Goal: Task Accomplishment & Management: Complete application form

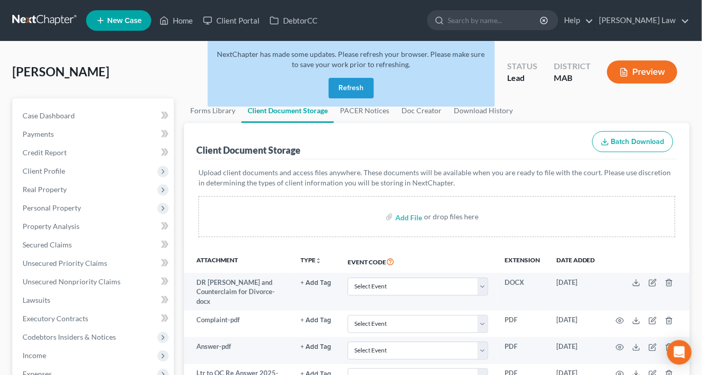
click at [355, 98] on button "Refresh" at bounding box center [351, 88] width 45 height 21
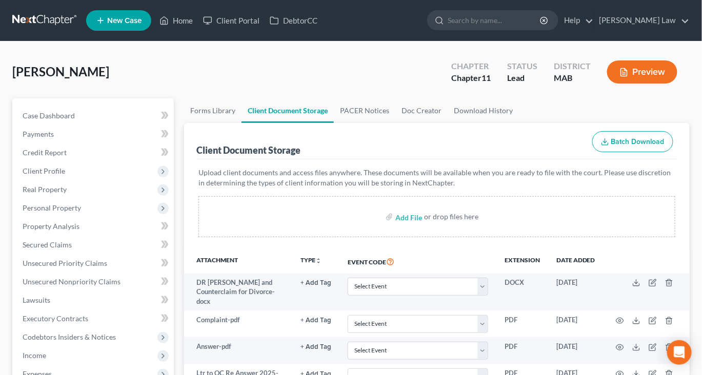
click at [129, 15] on link "New Case" at bounding box center [118, 20] width 65 height 21
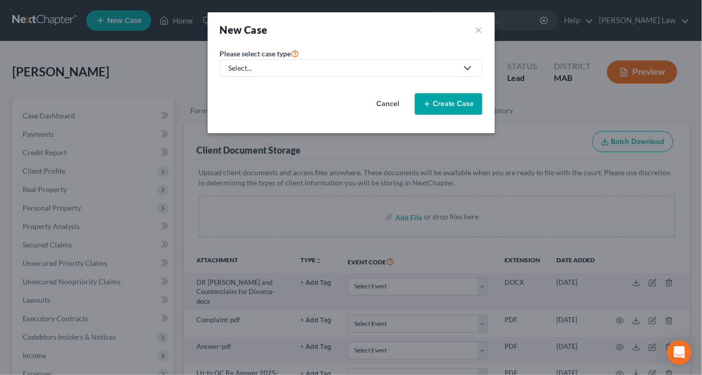
click at [244, 73] on div "Select..." at bounding box center [343, 68] width 229 height 10
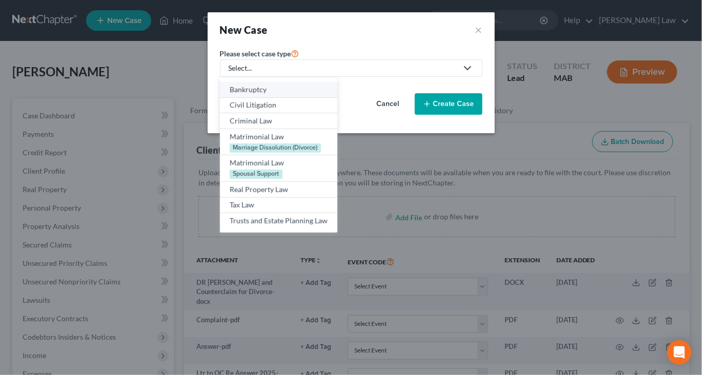
click at [235, 95] on div "Bankruptcy" at bounding box center [279, 90] width 98 height 10
select select "39"
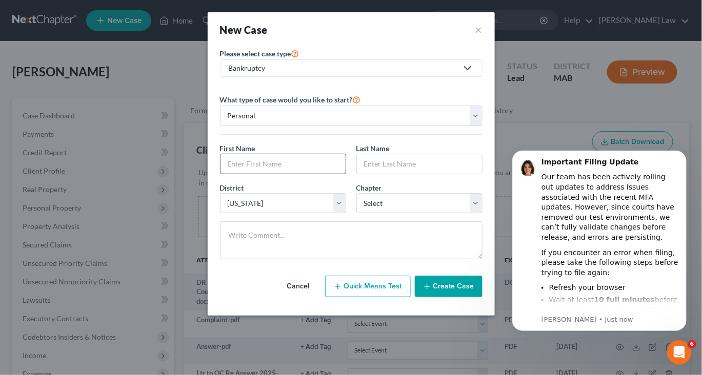
click at [220, 174] on div at bounding box center [283, 164] width 126 height 21
click at [220, 174] on input "text" at bounding box center [282, 163] width 125 height 19
type input "[PERSON_NAME]"
click at [499, 248] on html "Important Filing Update Our team has been actively rolling out updates to addre…" at bounding box center [598, 253] width 205 height 232
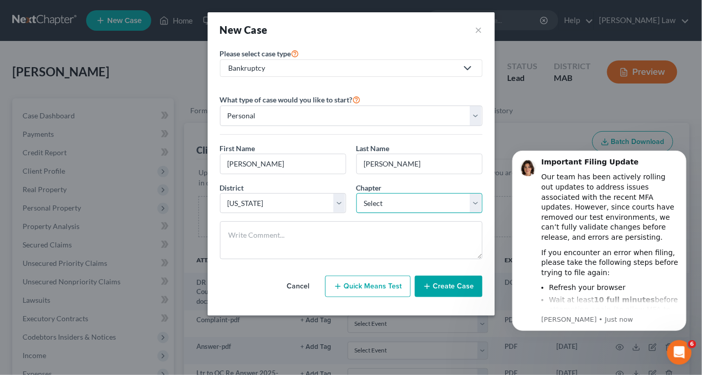
click at [482, 214] on select "Select 7 11 12 13" at bounding box center [419, 203] width 126 height 21
select select "0"
click at [356, 214] on select "Select 7 11 12 13" at bounding box center [419, 203] width 126 height 21
click at [482, 297] on button "Create Case" at bounding box center [449, 287] width 68 height 22
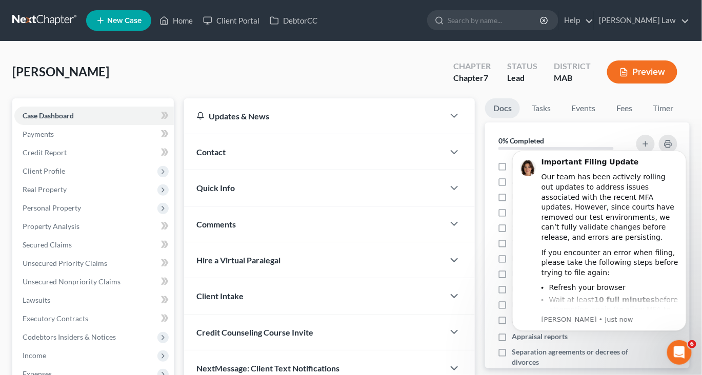
click at [214, 157] on span "Contact" at bounding box center [210, 152] width 29 height 10
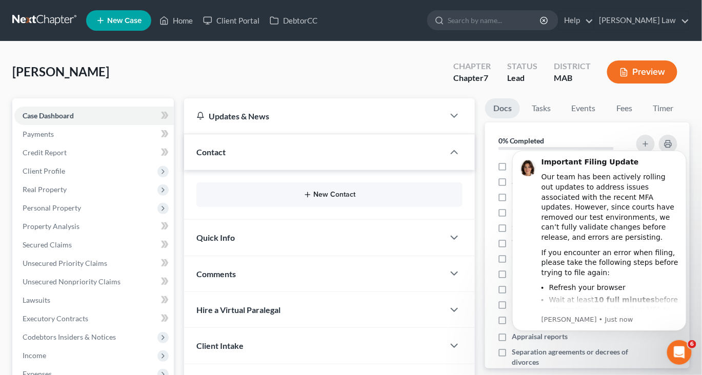
click at [337, 199] on button "New Contact" at bounding box center [330, 195] width 250 height 8
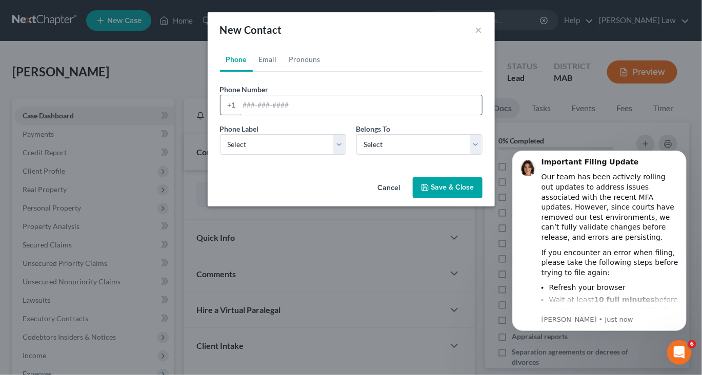
click at [294, 115] on input "tel" at bounding box center [360, 104] width 242 height 19
type input "7817601818"
click at [338, 155] on select "Select Mobile Home Work Other" at bounding box center [283, 144] width 126 height 21
select select "0"
click at [220, 155] on select "Select Mobile Home Work Other" at bounding box center [283, 144] width 126 height 21
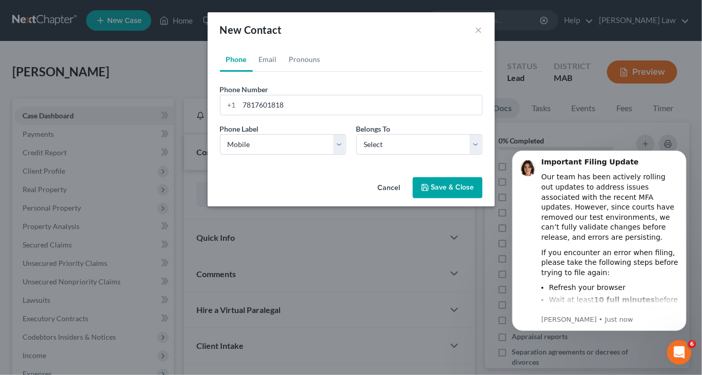
click at [502, 180] on body "Important Filing Update Our team has been actively rolling out updates to addre…" at bounding box center [598, 253] width 197 height 224
click at [253, 72] on link "Email" at bounding box center [268, 59] width 30 height 25
click at [271, 115] on input "email" at bounding box center [360, 104] width 242 height 19
type input "[EMAIL_ADDRESS][DOMAIN_NAME]"
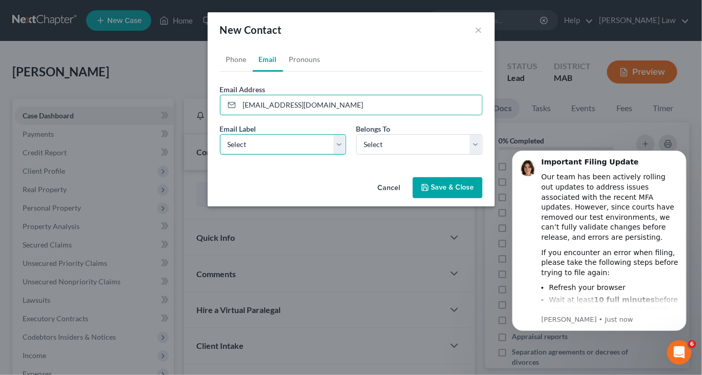
click at [337, 155] on select "Select Home Work Other" at bounding box center [283, 144] width 126 height 21
select select "0"
click at [220, 155] on select "Select Home Work Other" at bounding box center [283, 144] width 126 height 21
click at [500, 178] on body "Important Filing Update Our team has been actively rolling out updates to addre…" at bounding box center [598, 253] width 197 height 224
click at [476, 199] on button "Save & Close" at bounding box center [448, 188] width 70 height 22
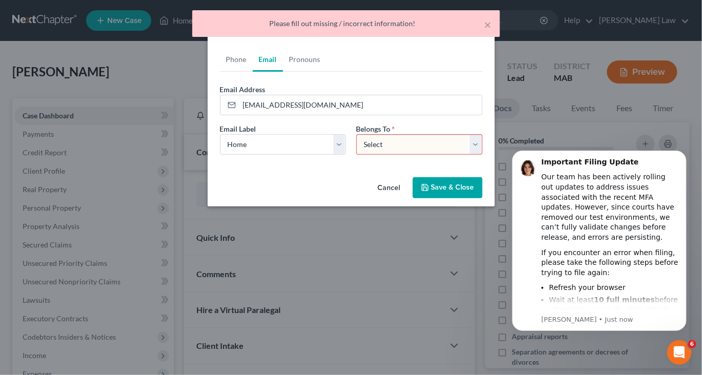
click at [502, 181] on body "Important Filing Update Our team has been actively rolling out updates to addre…" at bounding box center [598, 253] width 197 height 224
click at [506, 184] on body "Important Filing Update Our team has been actively rolling out updates to addre…" at bounding box center [598, 253] width 197 height 224
click at [500, 179] on html "Important Filing Update Our team has been actively rolling out updates to addre…" at bounding box center [598, 253] width 205 height 232
click at [501, 179] on body "Important Filing Update Our team has been actively rolling out updates to addre…" at bounding box center [598, 253] width 197 height 224
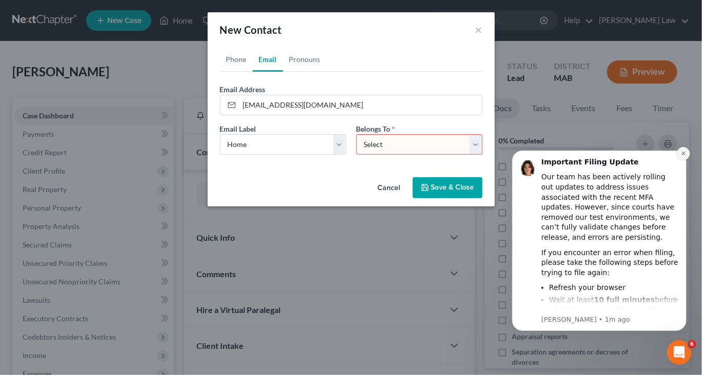
click at [681, 153] on icon "Dismiss notification" at bounding box center [683, 153] width 6 height 6
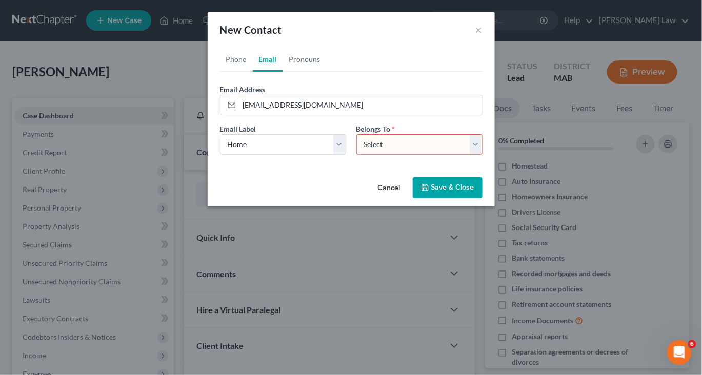
click at [482, 155] on select "Select Client Other" at bounding box center [419, 144] width 126 height 21
select select "0"
click at [356, 155] on select "Select Client Other" at bounding box center [419, 144] width 126 height 21
click at [473, 199] on button "Save & Close" at bounding box center [448, 188] width 70 height 22
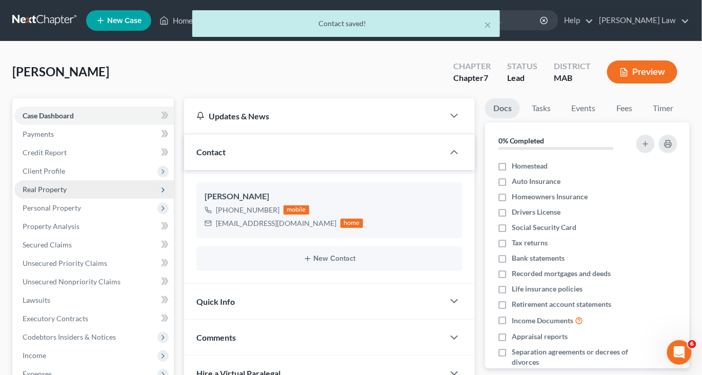
click at [54, 194] on span "Real Property" at bounding box center [45, 189] width 44 height 9
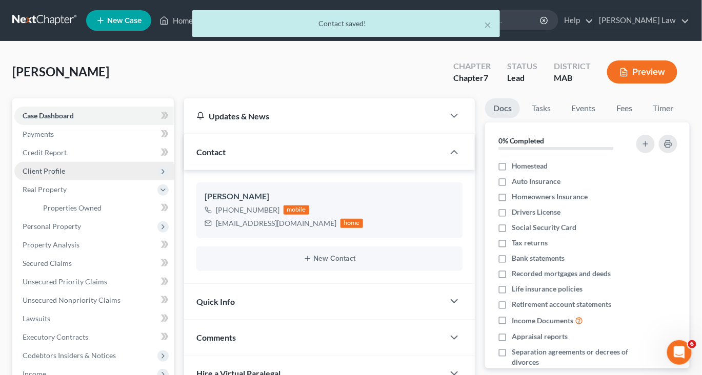
click at [65, 175] on span "Client Profile" at bounding box center [44, 171] width 43 height 9
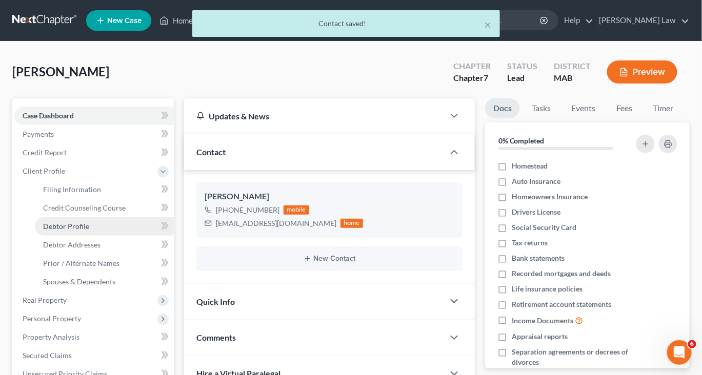
click at [82, 231] on span "Debtor Profile" at bounding box center [66, 226] width 46 height 9
select select "0"
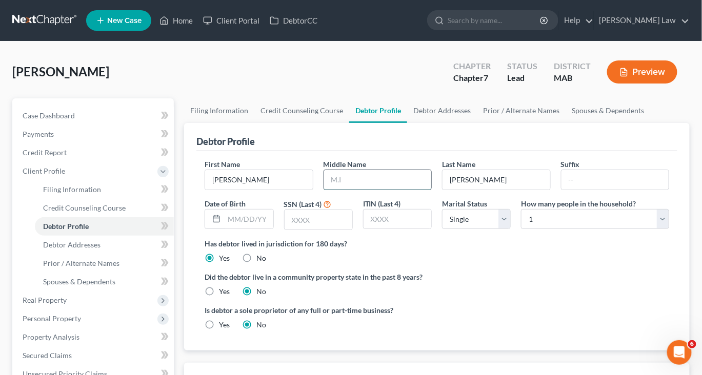
drag, startPoint x: 391, startPoint y: 264, endPoint x: 394, endPoint y: 247, distance: 17.1
click at [391, 190] on input "text" at bounding box center [377, 179] width 107 height 19
type input "F."
click at [245, 229] on input "text" at bounding box center [248, 219] width 49 height 19
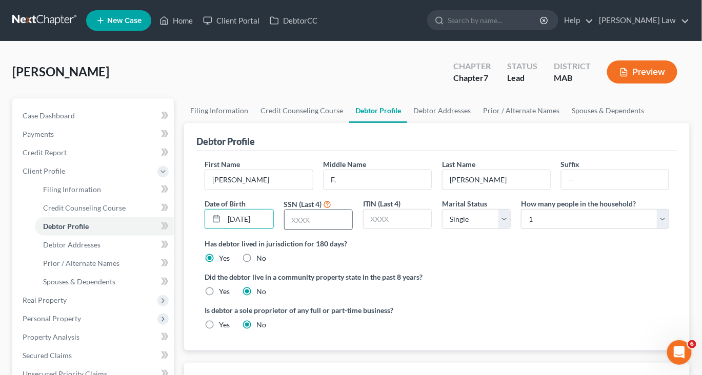
type input "[DATE]"
click at [351, 230] on input "text" at bounding box center [319, 219] width 68 height 19
type input "1507"
click at [501, 230] on select "Select Single Married Separated Divorced Widowed" at bounding box center [476, 219] width 69 height 21
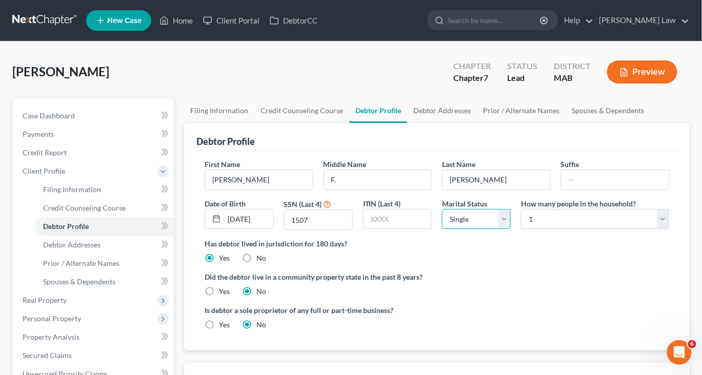
select select "1"
click at [442, 230] on select "Select Single Married Separated Divorced Widowed" at bounding box center [476, 219] width 69 height 21
click at [477, 123] on link "Debtor Addresses" at bounding box center [442, 110] width 70 height 25
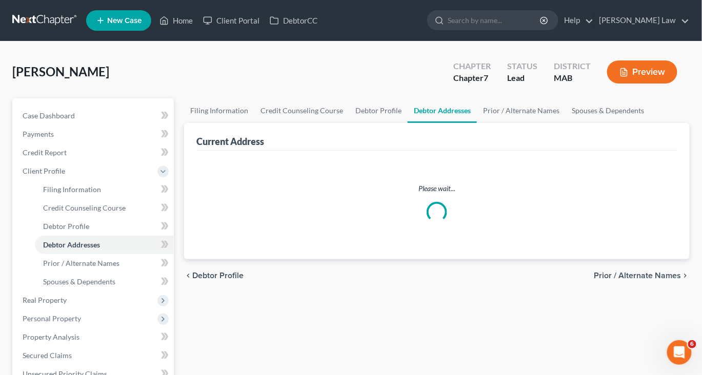
select select "0"
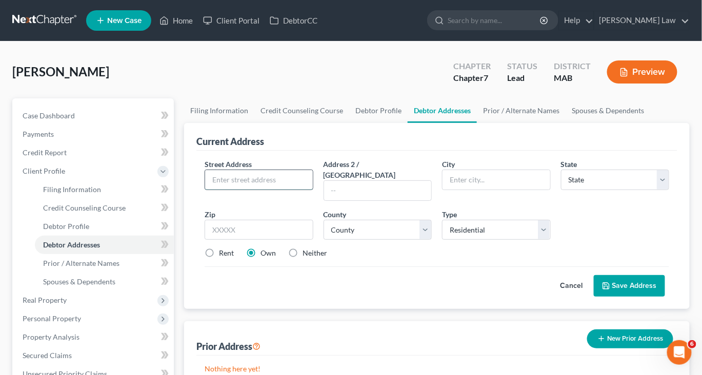
click at [249, 190] on input "text" at bounding box center [258, 179] width 107 height 19
type input "[STREET_ADDRESS]"
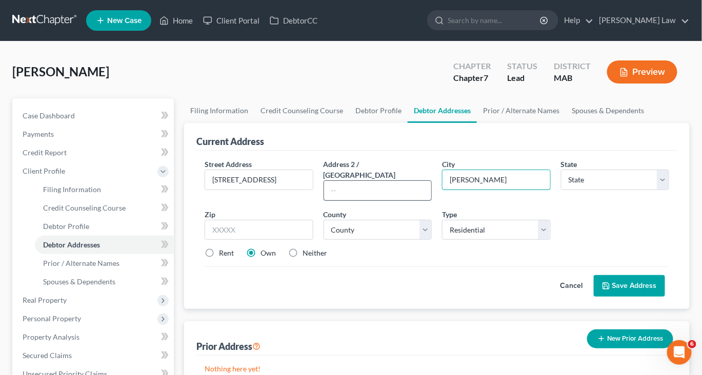
drag, startPoint x: 483, startPoint y: 257, endPoint x: 408, endPoint y: 241, distance: 77.0
click at [408, 241] on div "Street Address * [STREET_ADDRESS] Address [GEOGRAPHIC_DATA] * [PERSON_NAME] Sta…" at bounding box center [436, 213] width 475 height 108
type input "r"
type input "Norwelll"
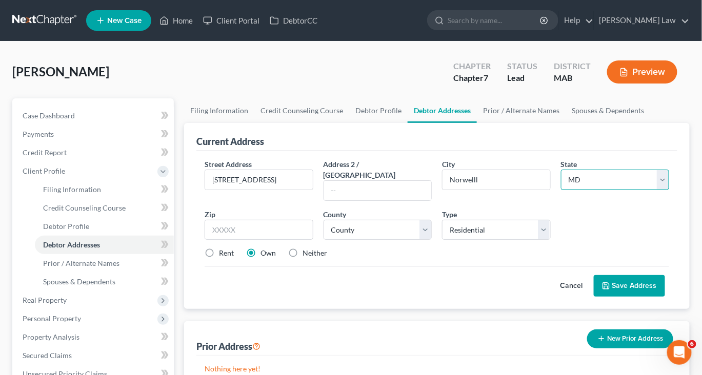
select select "22"
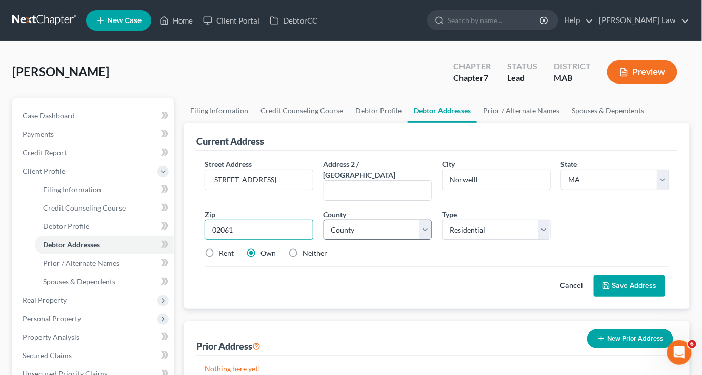
type input "02061"
click at [424, 240] on select "County [GEOGRAPHIC_DATA] [GEOGRAPHIC_DATA] [GEOGRAPHIC_DATA] [GEOGRAPHIC_DATA] …" at bounding box center [377, 230] width 108 height 21
type input "Norwell"
select select "11"
click at [326, 240] on select "County [GEOGRAPHIC_DATA] [GEOGRAPHIC_DATA] [GEOGRAPHIC_DATA] [GEOGRAPHIC_DATA] …" at bounding box center [377, 230] width 108 height 21
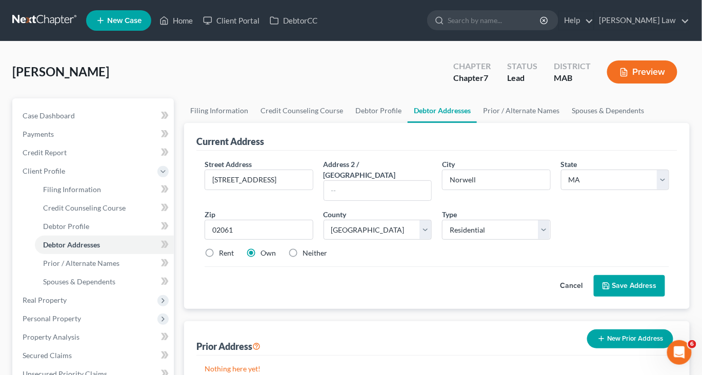
click at [613, 297] on button "Save Address" at bounding box center [629, 286] width 71 height 22
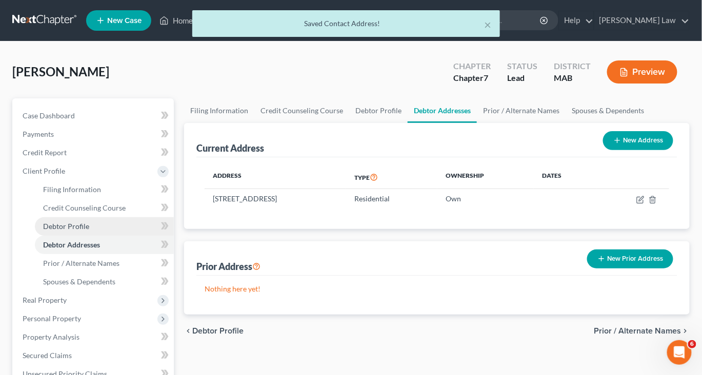
click at [76, 231] on span "Debtor Profile" at bounding box center [66, 226] width 46 height 9
select select "1"
select select "0"
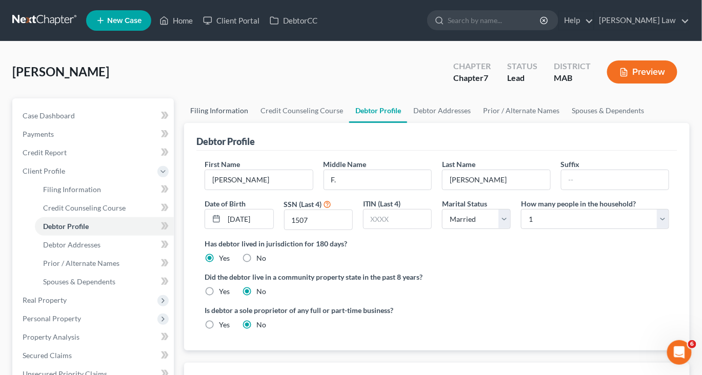
click at [226, 123] on link "Filing Information" at bounding box center [219, 110] width 70 height 25
select select "1"
select select "0"
select select "39"
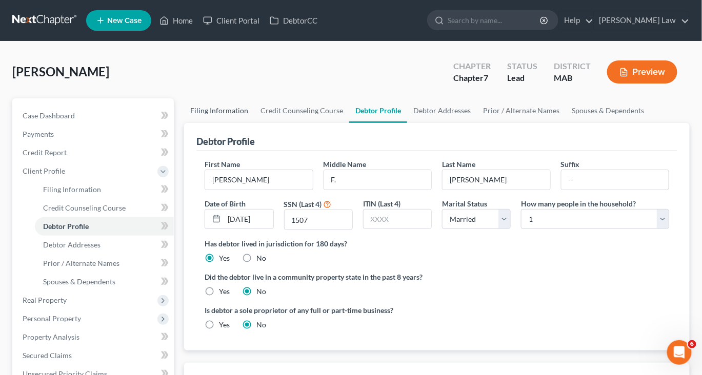
select select "0"
select select "22"
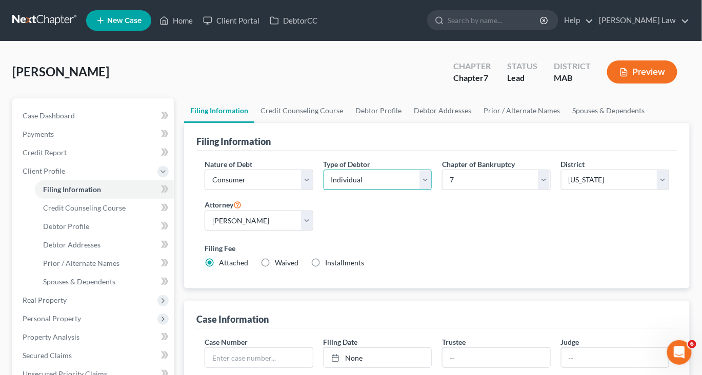
click at [423, 190] on select "Select Individual Joint" at bounding box center [377, 180] width 108 height 21
select select "1"
click at [326, 190] on select "Select Individual Joint" at bounding box center [377, 180] width 108 height 21
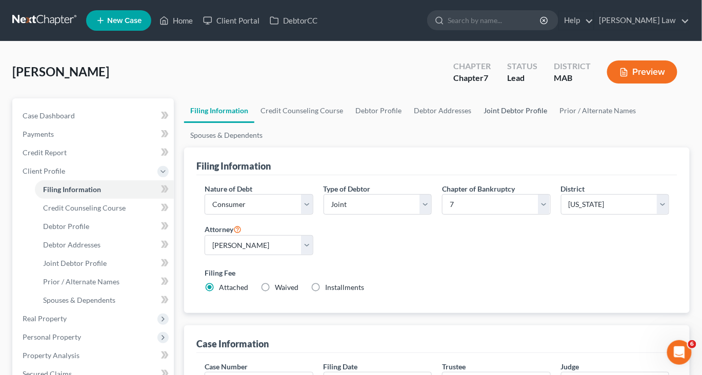
click at [553, 123] on link "Joint Debtor Profile" at bounding box center [515, 110] width 76 height 25
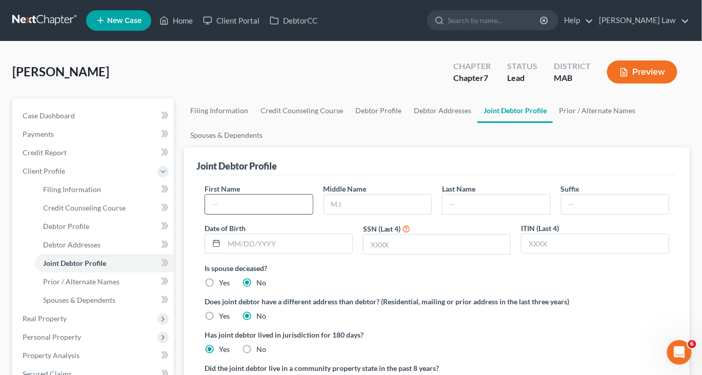
click at [249, 214] on input "text" at bounding box center [258, 204] width 107 height 19
type input "[PERSON_NAME]"
type input "E"
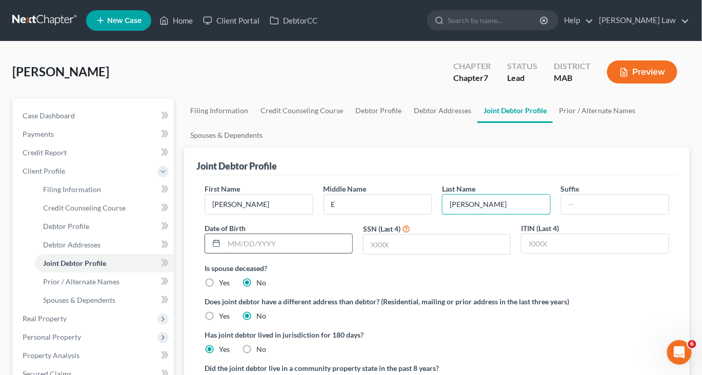
type input "[PERSON_NAME]"
click at [267, 254] on input "text" at bounding box center [288, 243] width 128 height 19
type input "[DATE]"
click at [426, 254] on input "text" at bounding box center [436, 244] width 147 height 19
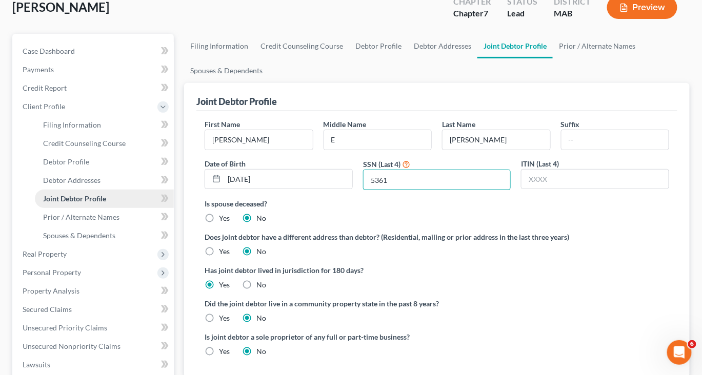
scroll to position [88, 0]
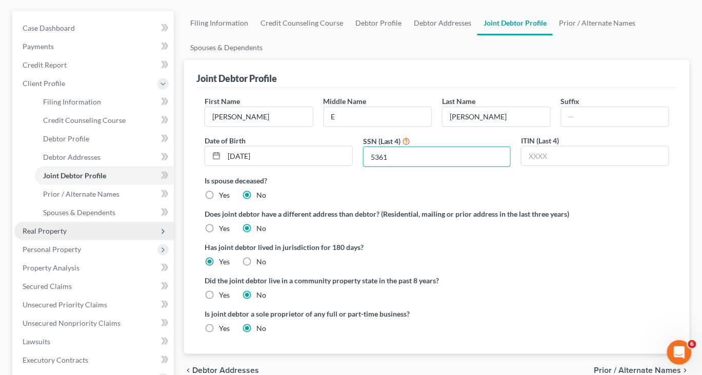
type input "5361"
click at [60, 235] on span "Real Property" at bounding box center [45, 231] width 44 height 9
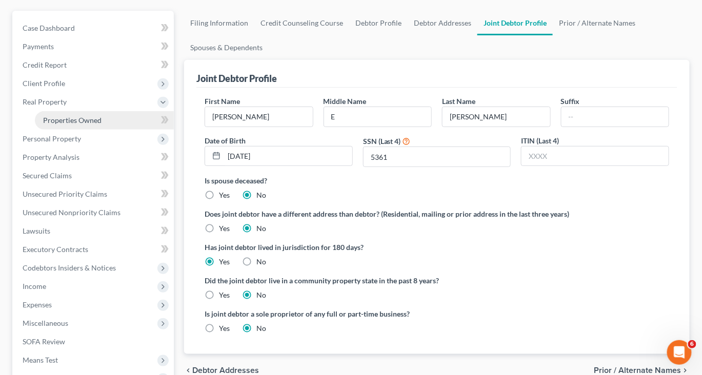
click at [96, 130] on link "Properties Owned" at bounding box center [104, 120] width 139 height 18
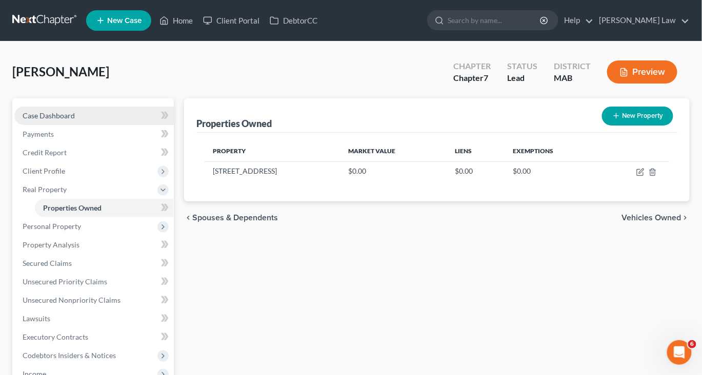
click at [77, 125] on link "Case Dashboard" at bounding box center [93, 116] width 159 height 18
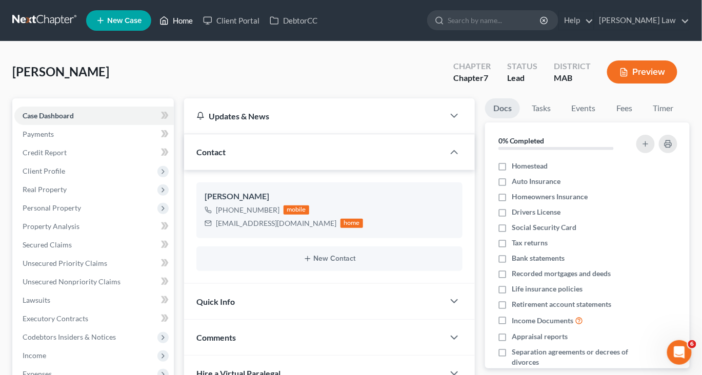
click at [198, 26] on link "Home" at bounding box center [176, 20] width 44 height 18
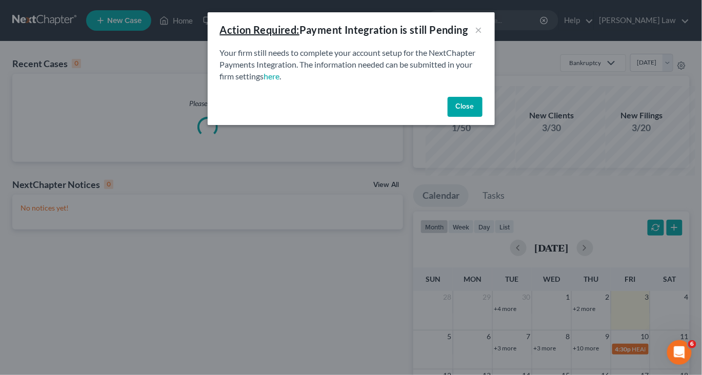
click at [482, 117] on button "Close" at bounding box center [465, 107] width 35 height 21
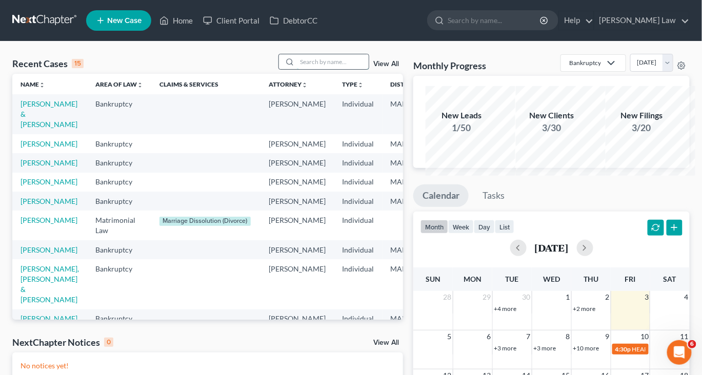
click at [333, 69] on input "search" at bounding box center [333, 61] width 72 height 15
type input "dorma"
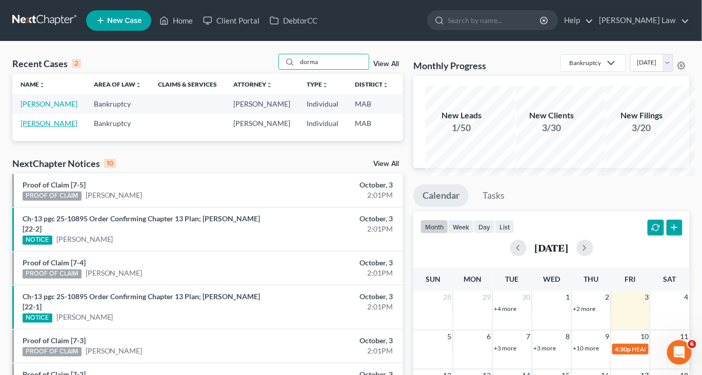
click at [40, 128] on link "[PERSON_NAME]" at bounding box center [49, 123] width 57 height 9
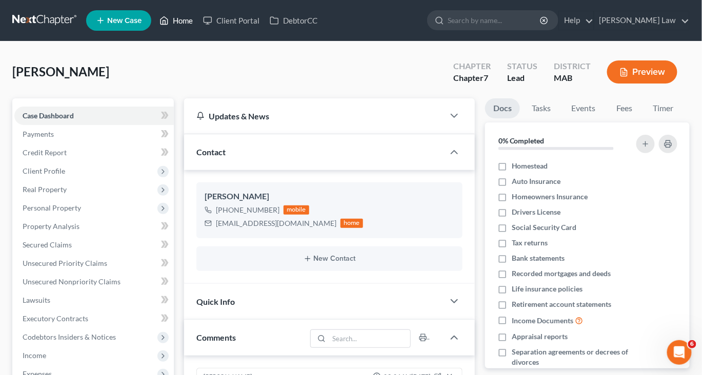
click at [198, 25] on link "Home" at bounding box center [176, 20] width 44 height 18
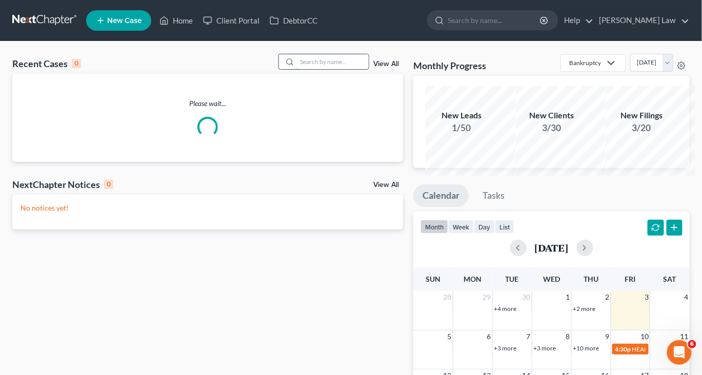
click at [298, 69] on input "search" at bounding box center [333, 61] width 72 height 15
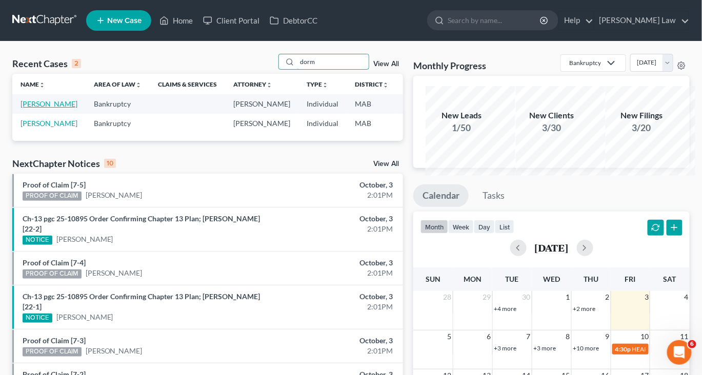
type input "dorm"
click at [35, 108] on link "[PERSON_NAME]" at bounding box center [49, 103] width 57 height 9
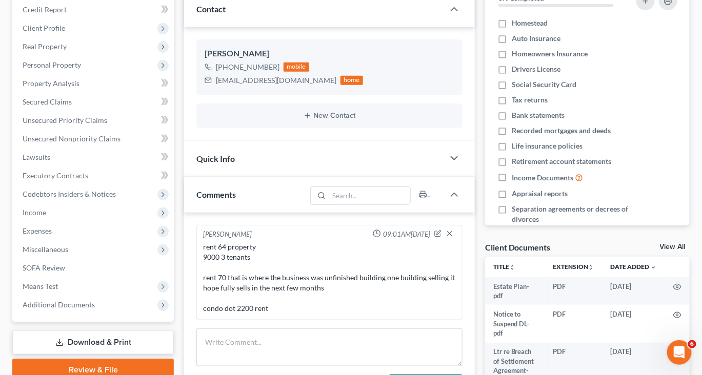
scroll to position [131, 0]
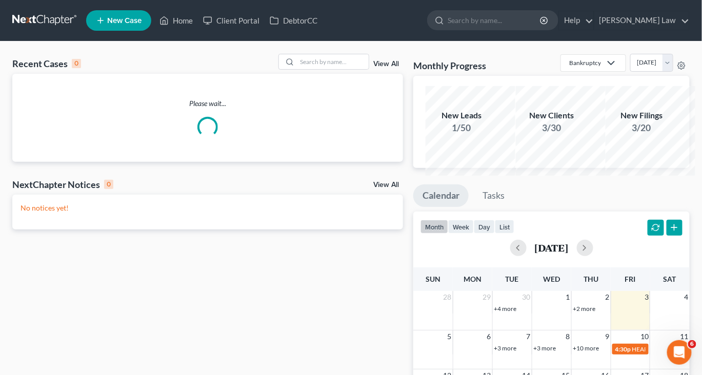
click at [333, 67] on div at bounding box center [323, 62] width 91 height 16
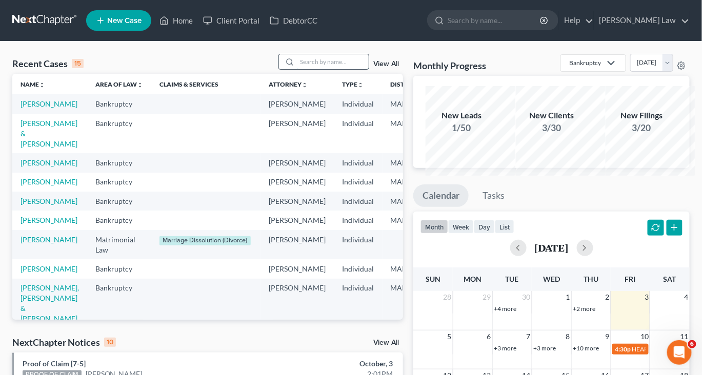
click at [316, 69] on input "search" at bounding box center [333, 61] width 72 height 15
type input "dormad"
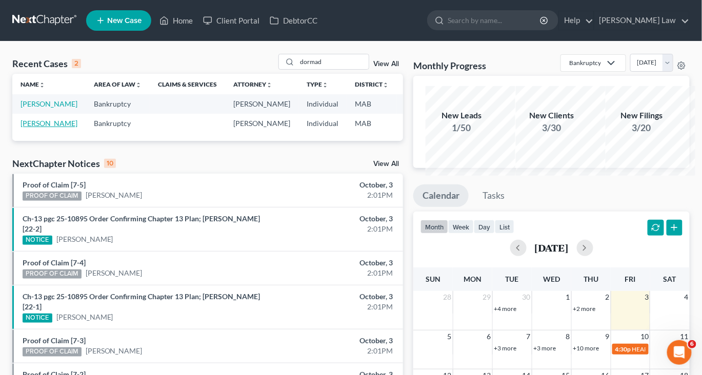
click at [45, 128] on link "[PERSON_NAME]" at bounding box center [49, 123] width 57 height 9
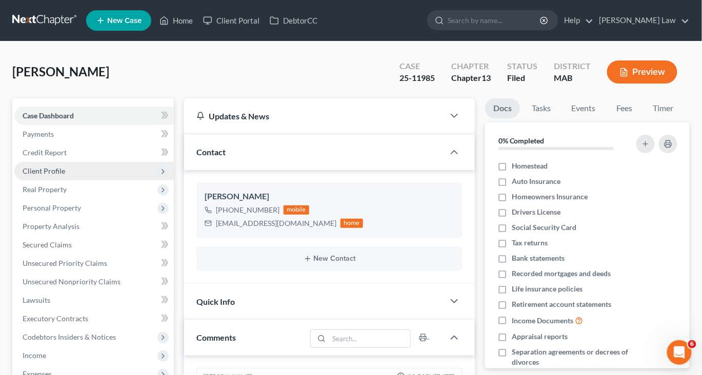
click at [58, 175] on span "Client Profile" at bounding box center [44, 171] width 43 height 9
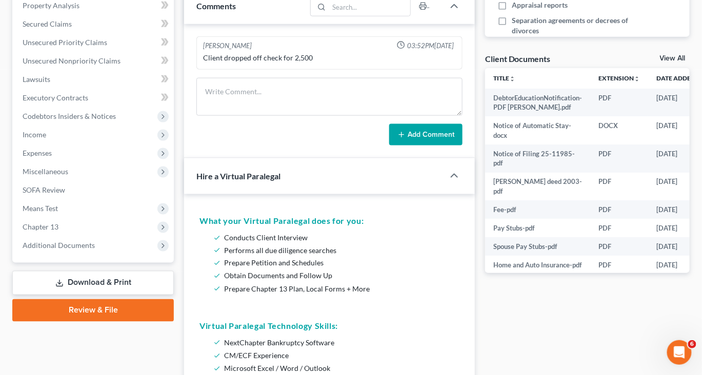
scroll to position [323, 0]
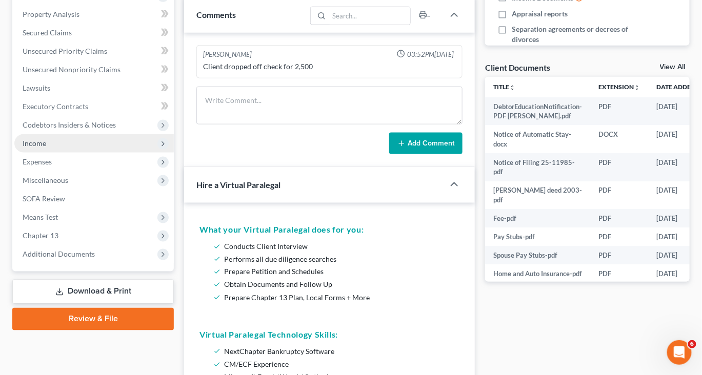
click at [46, 148] on span "Income" at bounding box center [35, 143] width 24 height 9
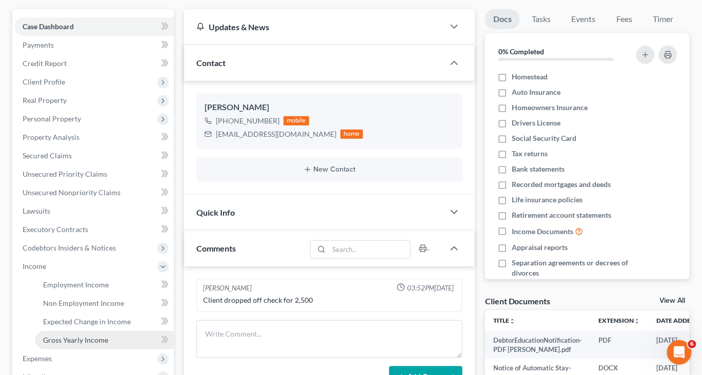
scroll to position [0, 0]
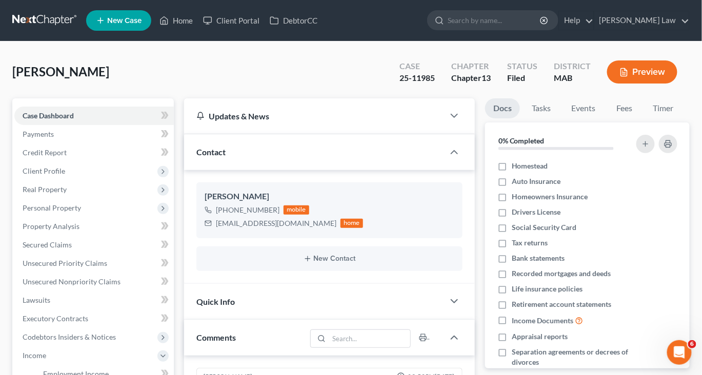
drag, startPoint x: 168, startPoint y: 163, endPoint x: 176, endPoint y: 157, distance: 10.3
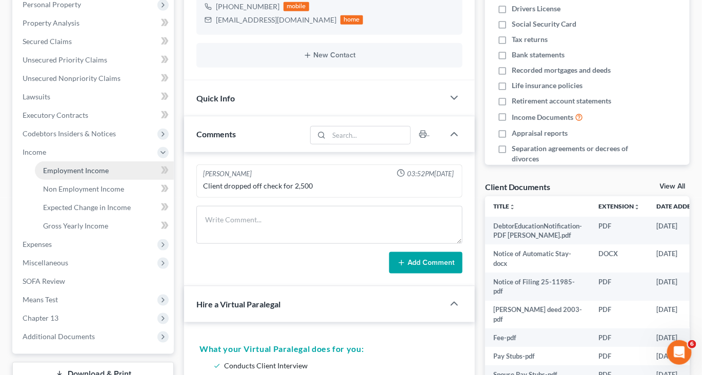
click at [74, 175] on span "Employment Income" at bounding box center [76, 170] width 66 height 9
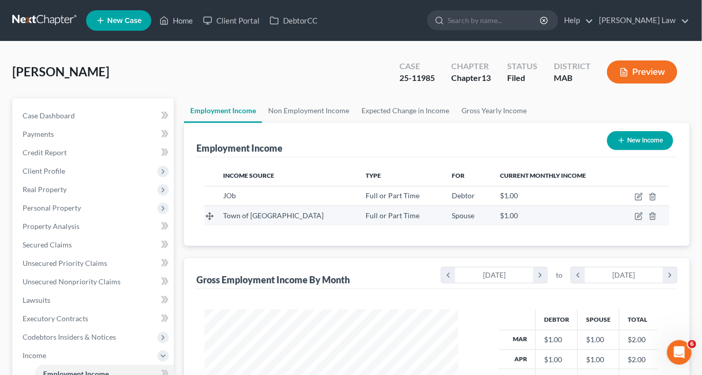
scroll to position [228, 274]
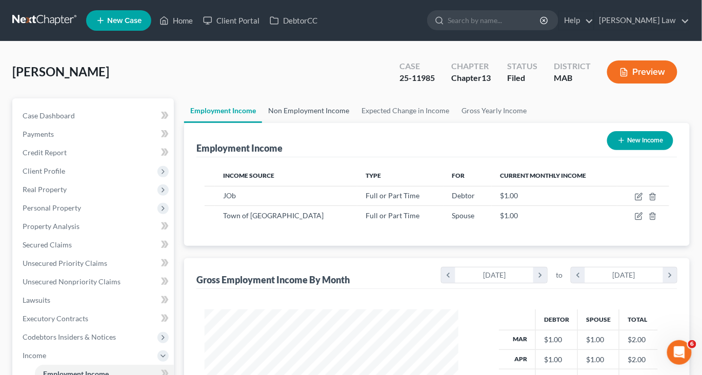
click at [339, 123] on link "Non Employment Income" at bounding box center [308, 110] width 93 height 25
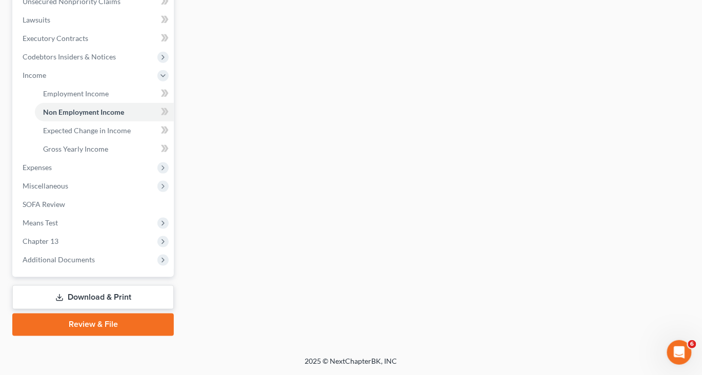
scroll to position [411, 0]
click at [93, 261] on span "Additional Documents" at bounding box center [59, 259] width 72 height 9
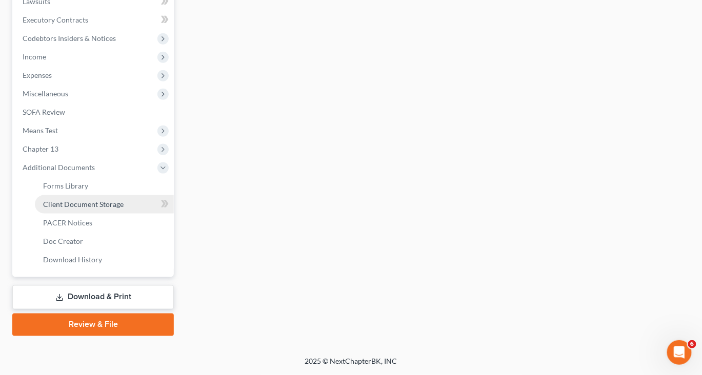
click at [120, 209] on span "Client Document Storage" at bounding box center [83, 204] width 80 height 9
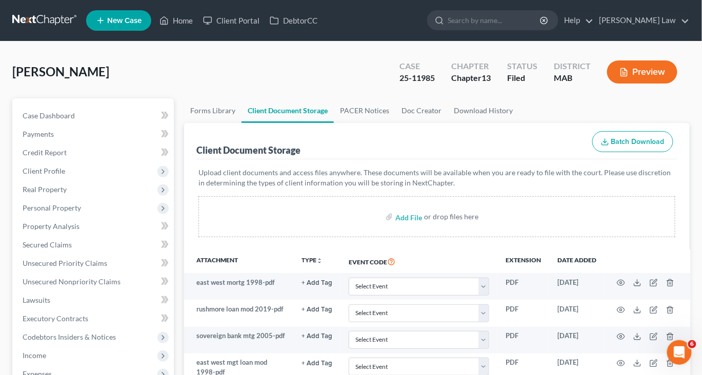
scroll to position [4, 2]
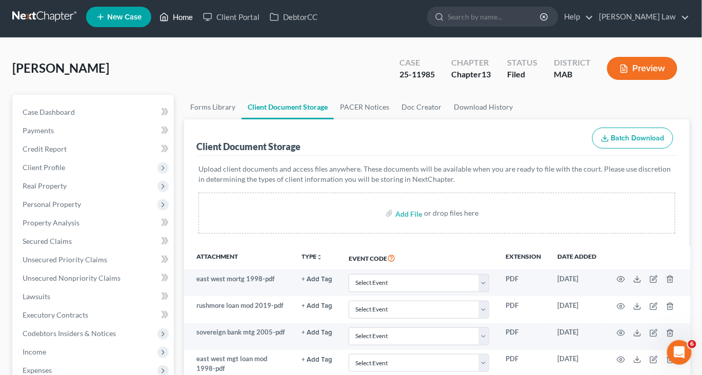
click at [198, 23] on link "Home" at bounding box center [176, 17] width 44 height 18
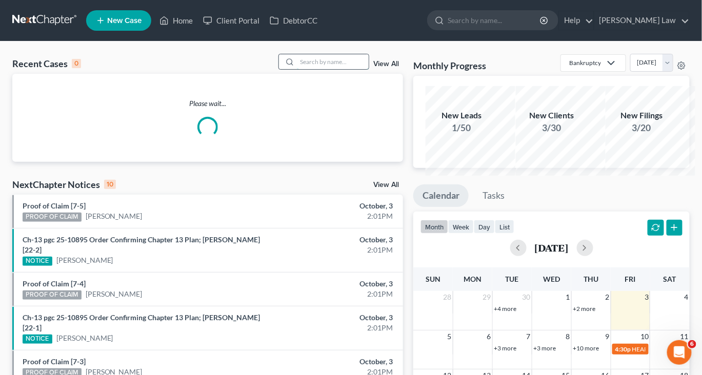
drag, startPoint x: 296, startPoint y: 77, endPoint x: 296, endPoint y: 72, distance: 5.6
click at [297, 69] on input "search" at bounding box center [333, 61] width 72 height 15
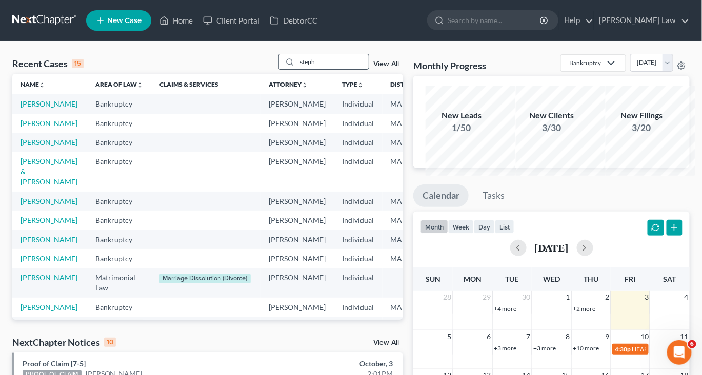
type input "steph"
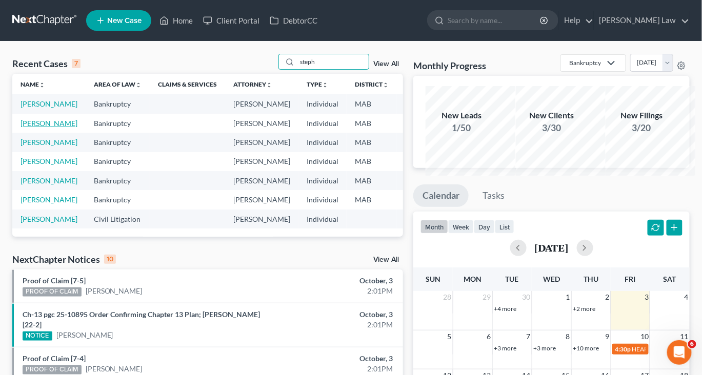
click at [44, 128] on link "[PERSON_NAME]" at bounding box center [49, 123] width 57 height 9
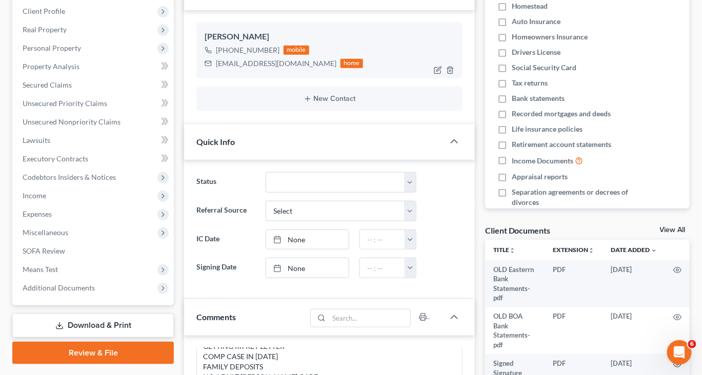
scroll to position [131, 0]
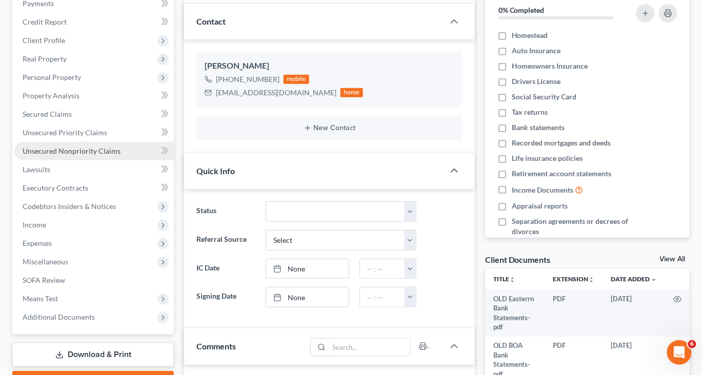
click at [67, 155] on span "Unsecured Nonpriority Claims" at bounding box center [72, 151] width 98 height 9
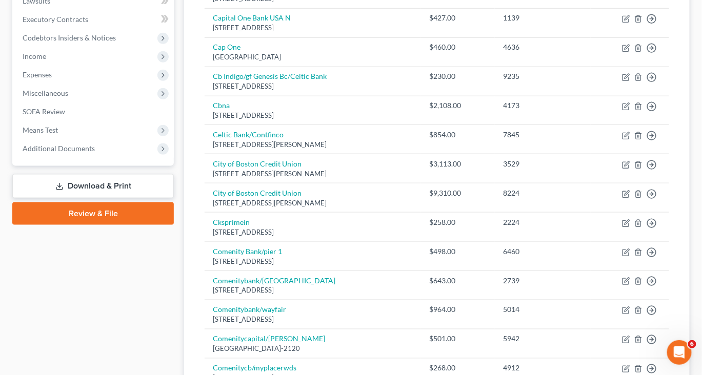
scroll to position [317, 0]
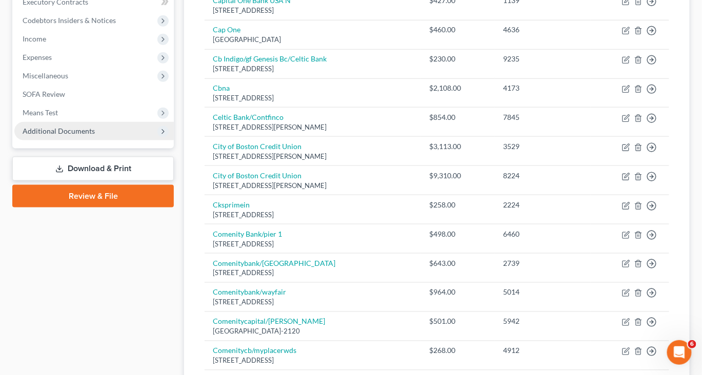
click at [75, 135] on span "Additional Documents" at bounding box center [59, 131] width 72 height 9
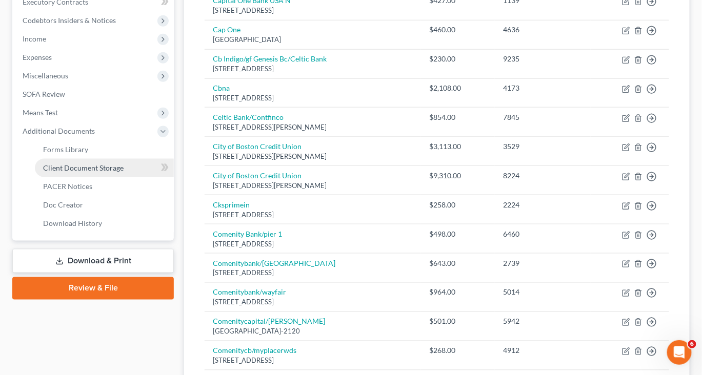
click at [114, 172] on span "Client Document Storage" at bounding box center [83, 168] width 80 height 9
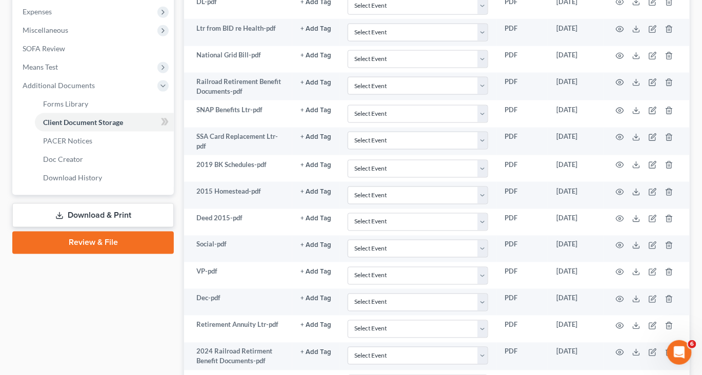
scroll to position [363, 0]
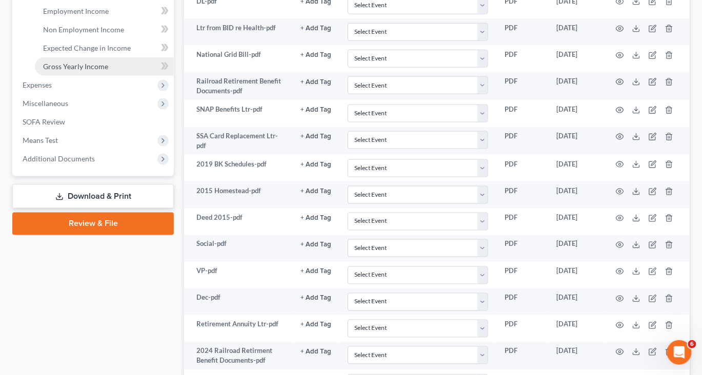
click at [83, 71] on span "Gross Yearly Income" at bounding box center [75, 66] width 65 height 9
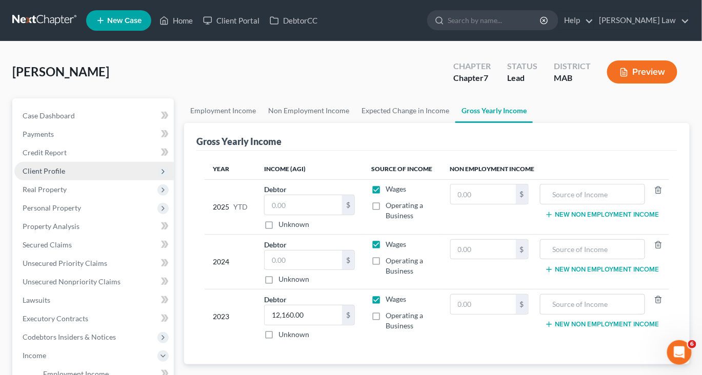
click at [53, 175] on span "Client Profile" at bounding box center [44, 171] width 43 height 9
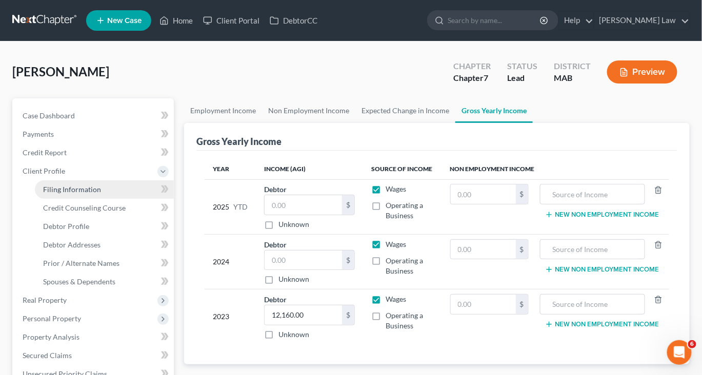
click at [83, 194] on span "Filing Information" at bounding box center [72, 189] width 58 height 9
select select "1"
select select "0"
select select "39"
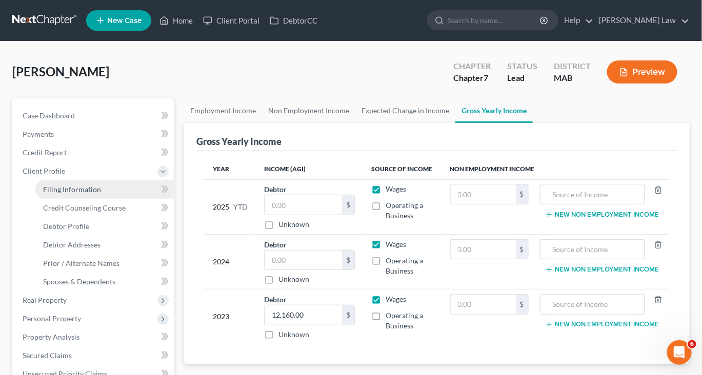
select select "0"
select select "22"
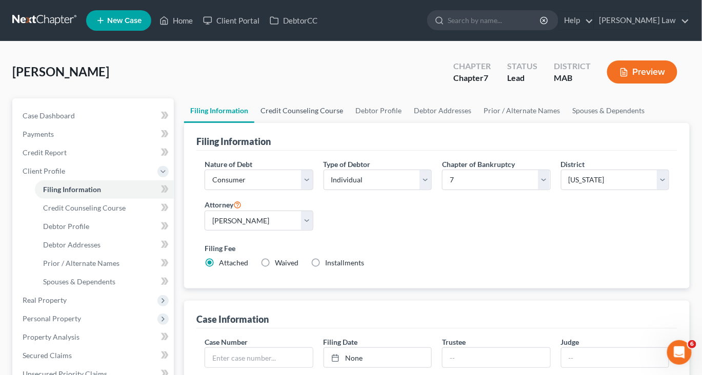
click at [303, 123] on link "Credit Counseling Course" at bounding box center [301, 110] width 95 height 25
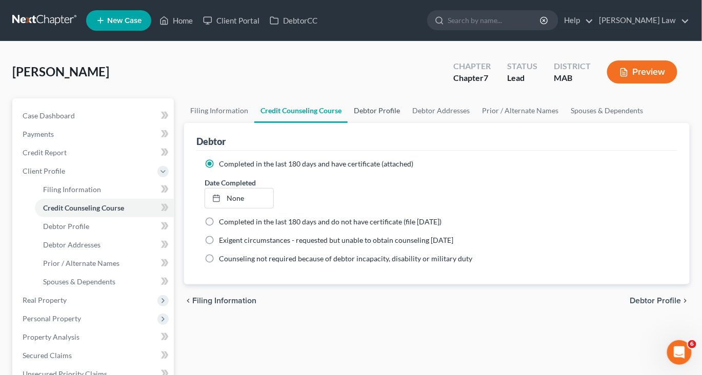
click at [406, 123] on link "Debtor Profile" at bounding box center [377, 110] width 58 height 25
select select "2"
select select "0"
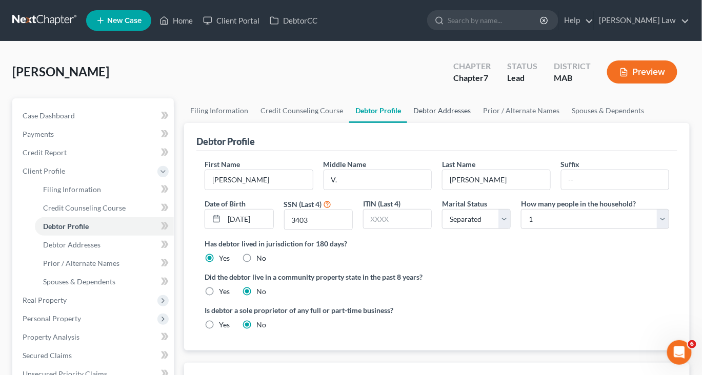
click at [477, 123] on link "Debtor Addresses" at bounding box center [442, 110] width 70 height 25
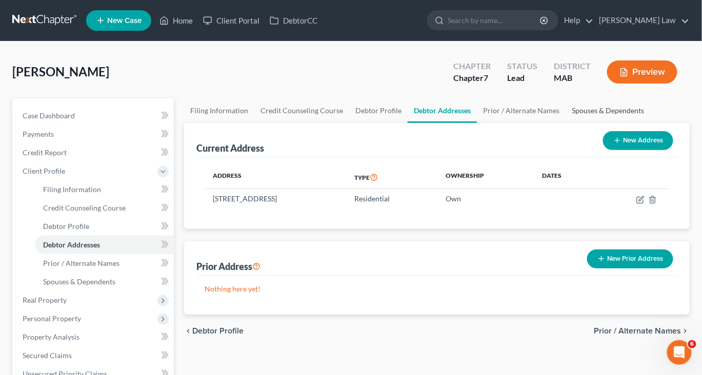
click at [565, 123] on link "Spouses & Dependents" at bounding box center [607, 110] width 85 height 25
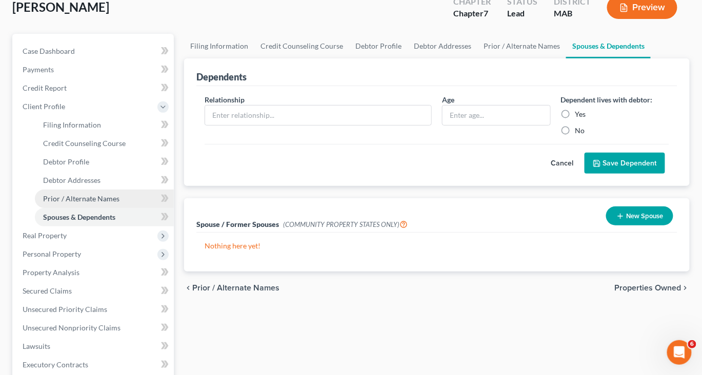
scroll to position [76, 0]
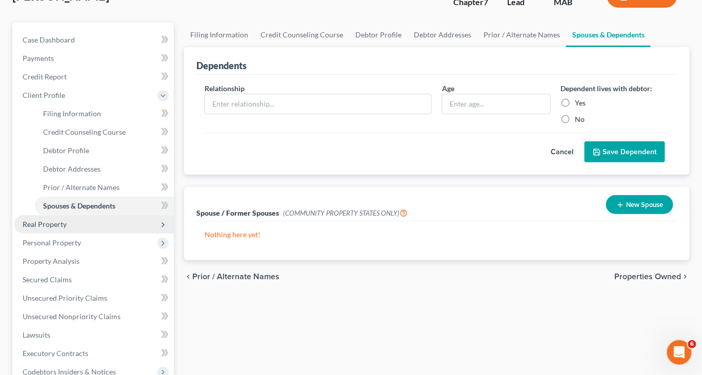
click at [60, 229] on span "Real Property" at bounding box center [45, 224] width 44 height 9
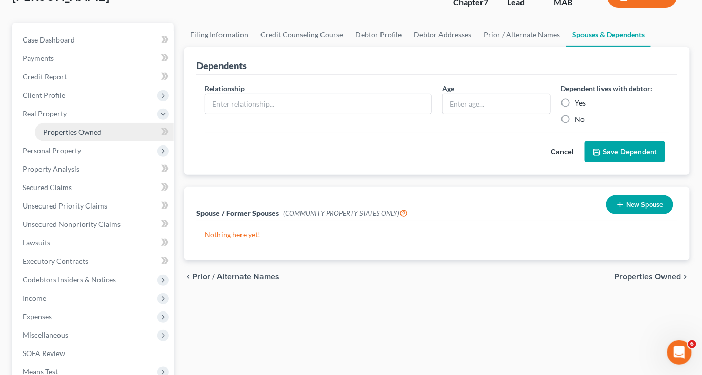
click at [96, 141] on link "Properties Owned" at bounding box center [104, 132] width 139 height 18
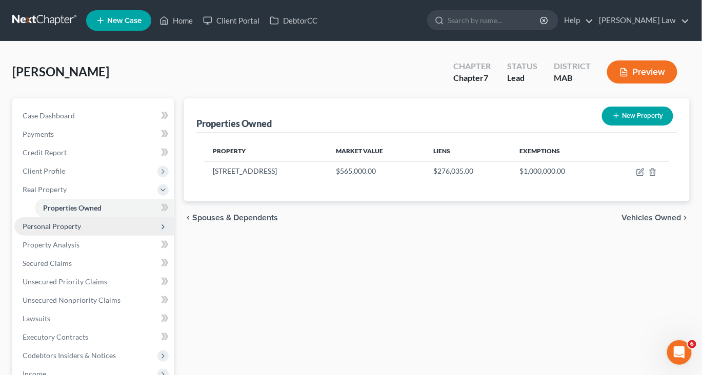
click at [79, 231] on span "Personal Property" at bounding box center [52, 226] width 58 height 9
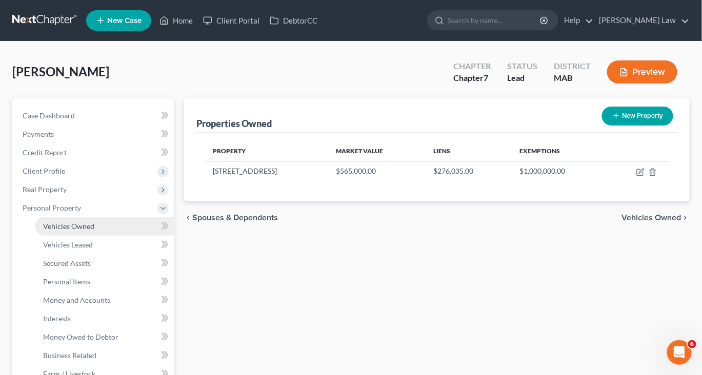
click at [85, 231] on span "Vehicles Owned" at bounding box center [68, 226] width 51 height 9
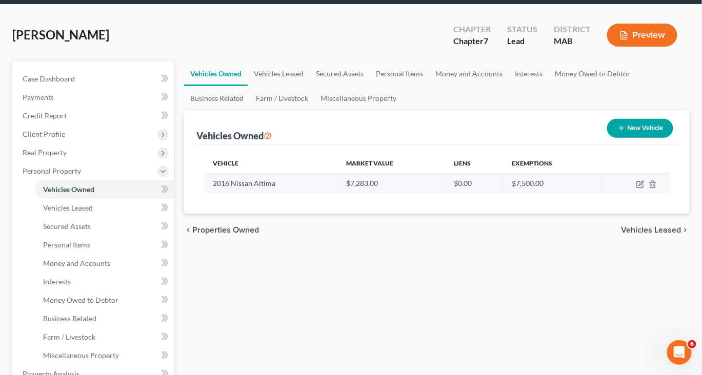
scroll to position [39, 0]
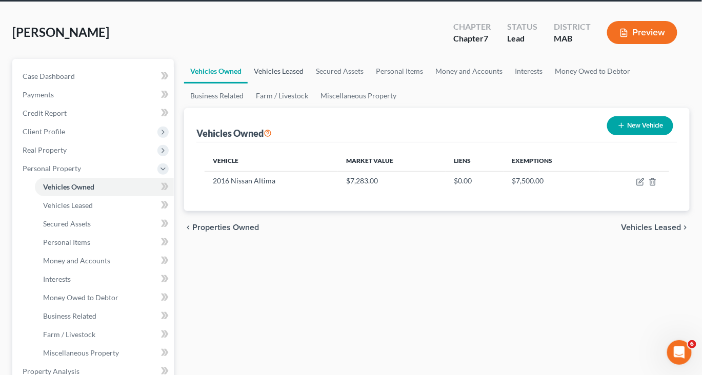
click at [305, 84] on link "Vehicles Leased" at bounding box center [279, 71] width 62 height 25
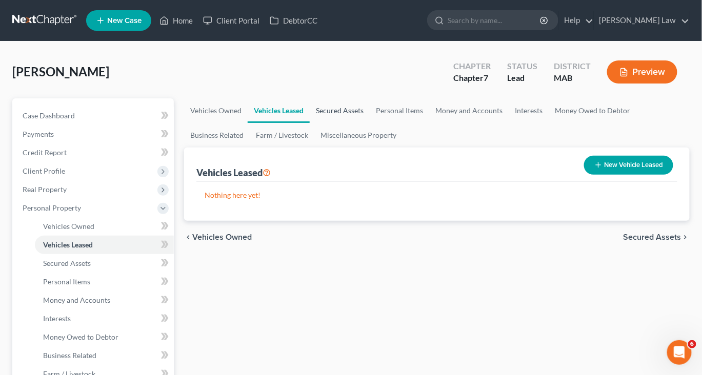
click at [370, 123] on link "Secured Assets" at bounding box center [340, 110] width 60 height 25
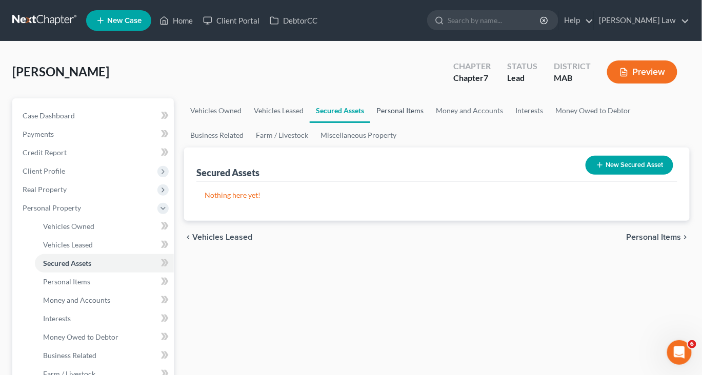
click at [430, 123] on link "Personal Items" at bounding box center [399, 110] width 59 height 25
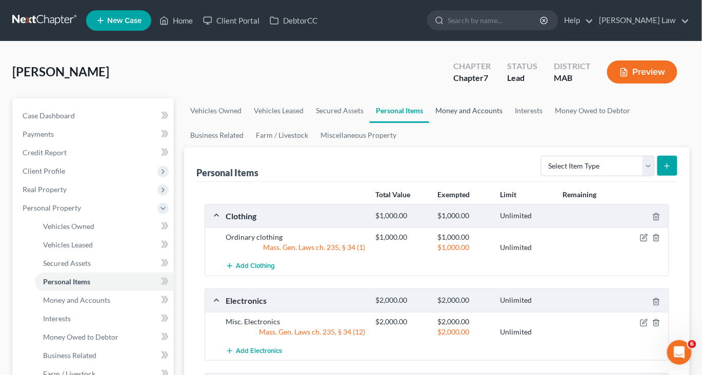
click at [509, 123] on link "Money and Accounts" at bounding box center [468, 110] width 79 height 25
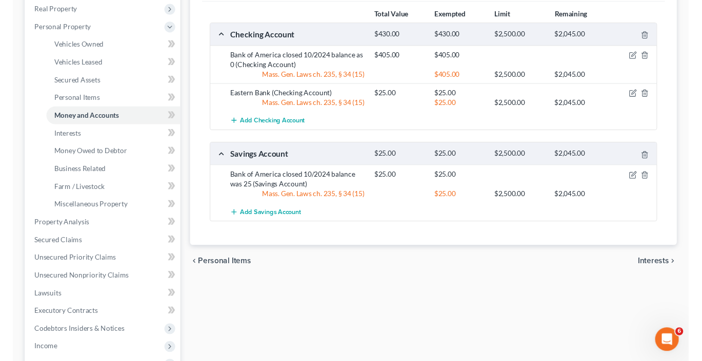
scroll to position [187, 0]
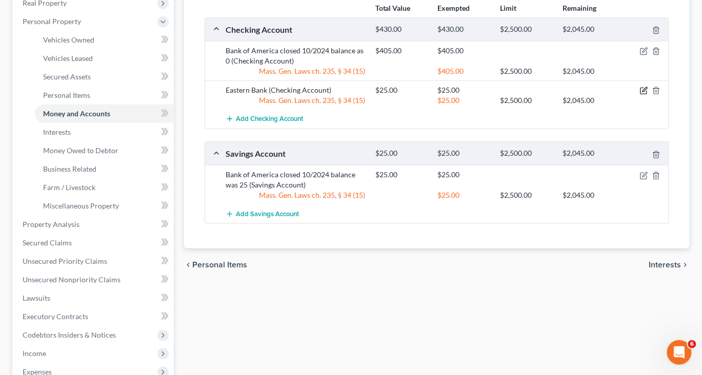
click at [640, 95] on icon "button" at bounding box center [644, 91] width 8 height 8
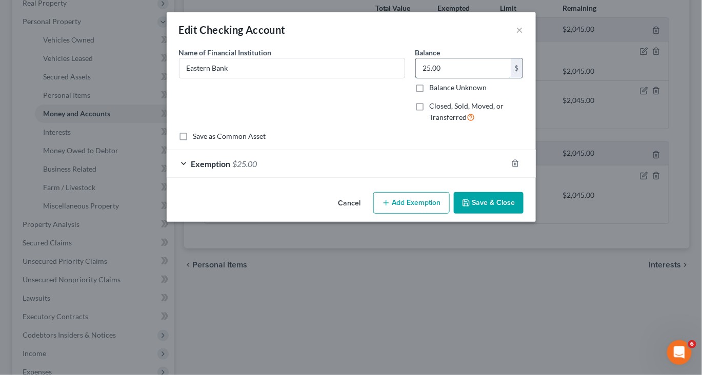
click at [466, 78] on input "25.00" at bounding box center [463, 67] width 95 height 19
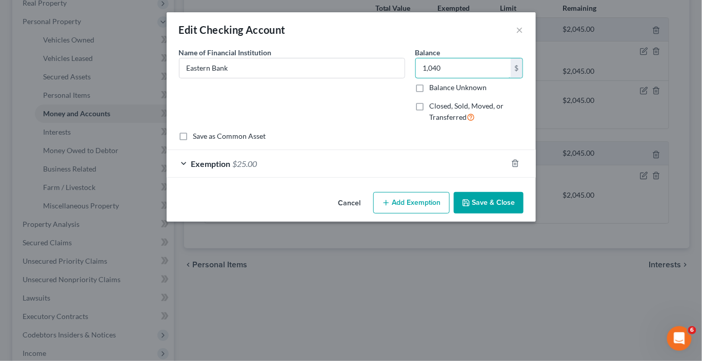
type input "1,040"
click at [523, 214] on button "Save & Close" at bounding box center [489, 203] width 70 height 22
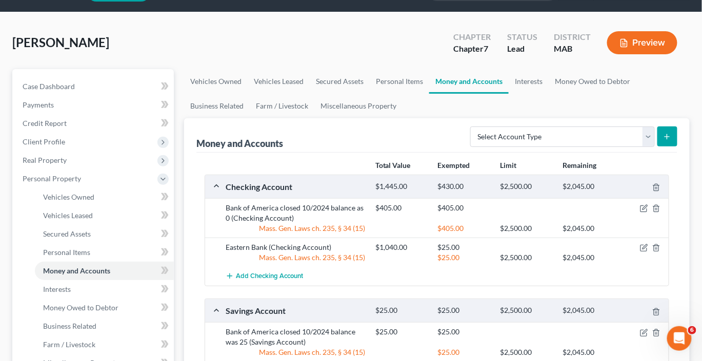
scroll to position [1, 0]
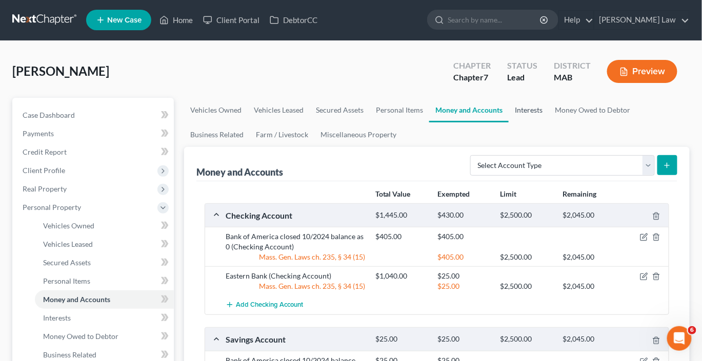
click at [549, 123] on link "Interests" at bounding box center [529, 110] width 40 height 25
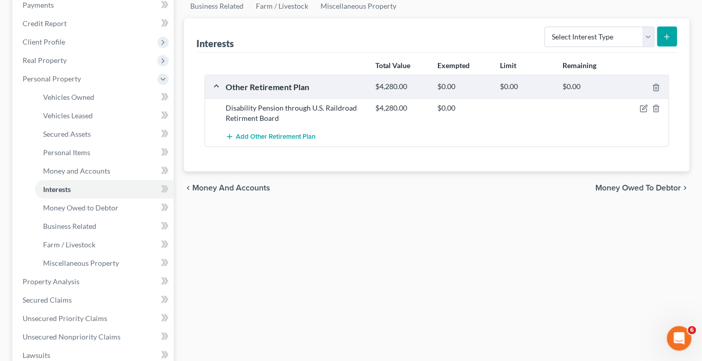
scroll to position [129, 0]
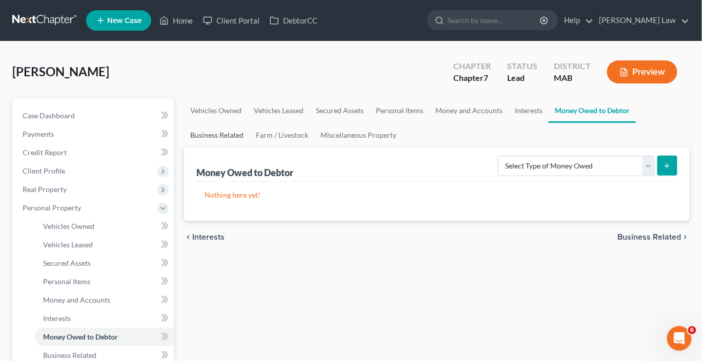
click at [250, 148] on link "Business Related" at bounding box center [217, 135] width 66 height 25
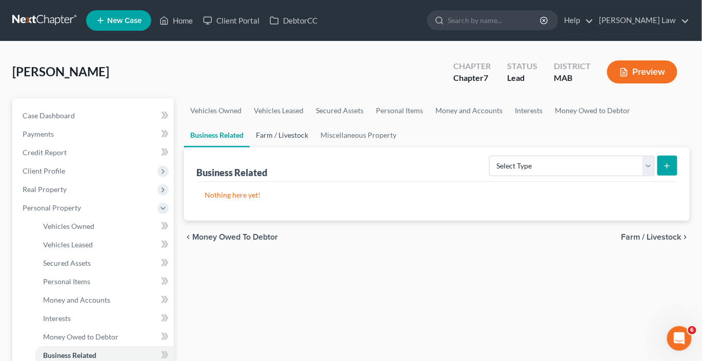
click at [314, 148] on link "Farm / Livestock" at bounding box center [282, 135] width 65 height 25
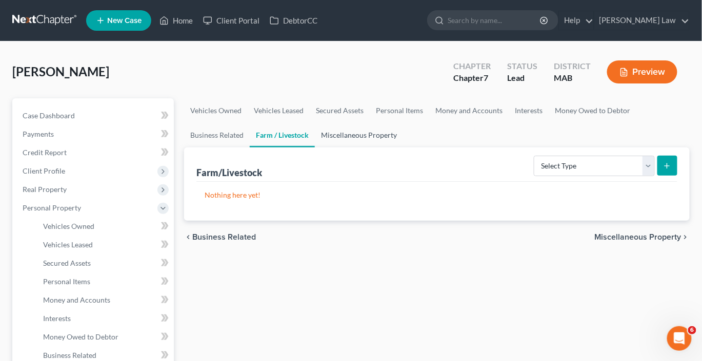
click at [403, 148] on link "Miscellaneous Property" at bounding box center [359, 135] width 88 height 25
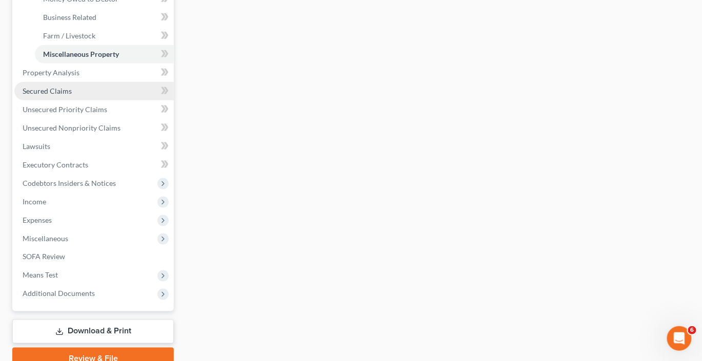
click at [70, 95] on span "Secured Claims" at bounding box center [47, 91] width 49 height 9
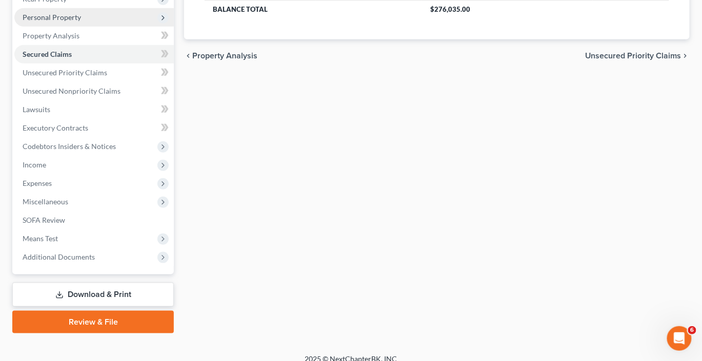
scroll to position [195, 0]
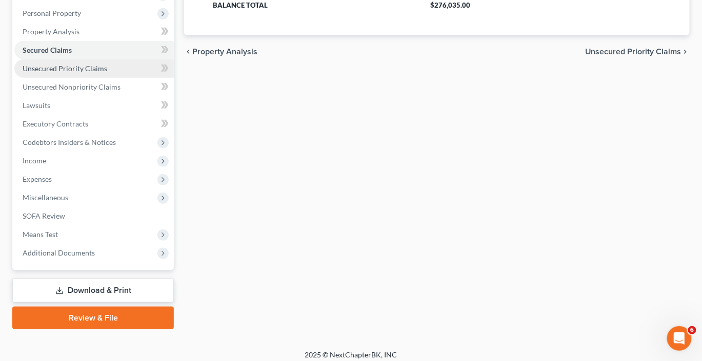
click at [68, 73] on span "Unsecured Priority Claims" at bounding box center [65, 68] width 85 height 9
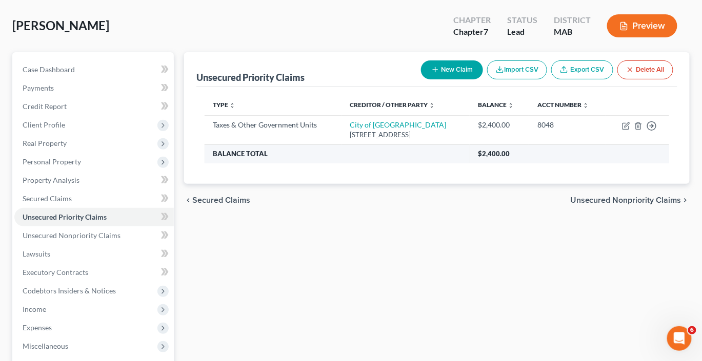
scroll to position [50, 0]
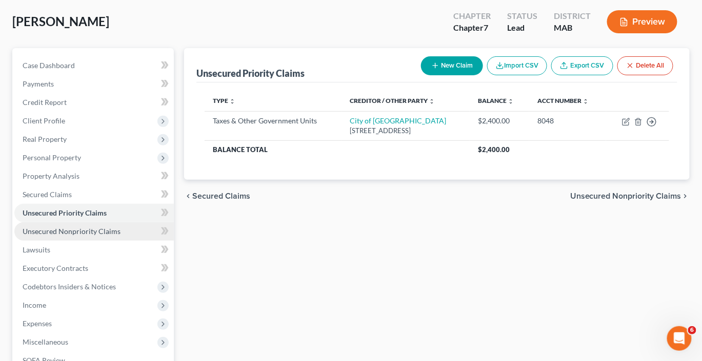
click at [90, 236] on span "Unsecured Nonpriority Claims" at bounding box center [72, 231] width 98 height 9
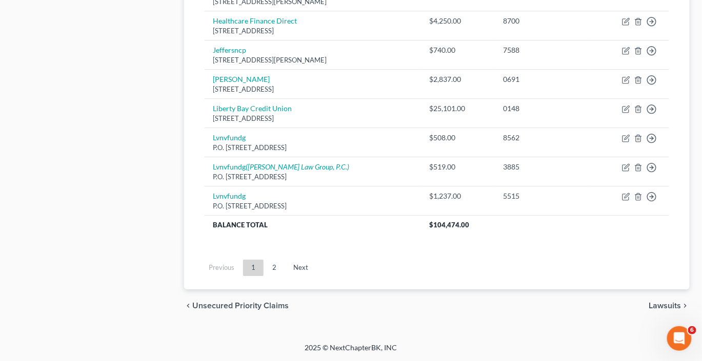
scroll to position [1156, 0]
click at [285, 260] on link "2" at bounding box center [274, 268] width 21 height 16
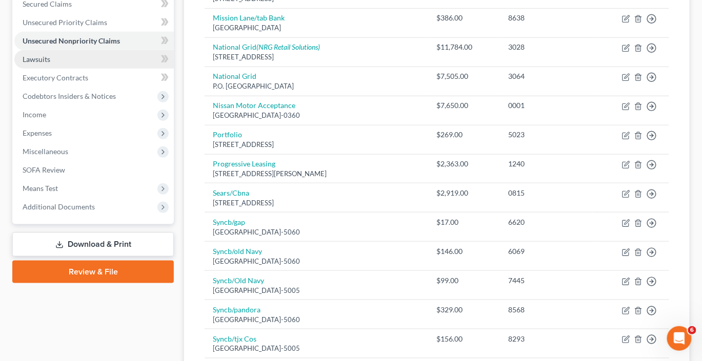
click at [50, 64] on span "Lawsuits" at bounding box center [37, 59] width 28 height 9
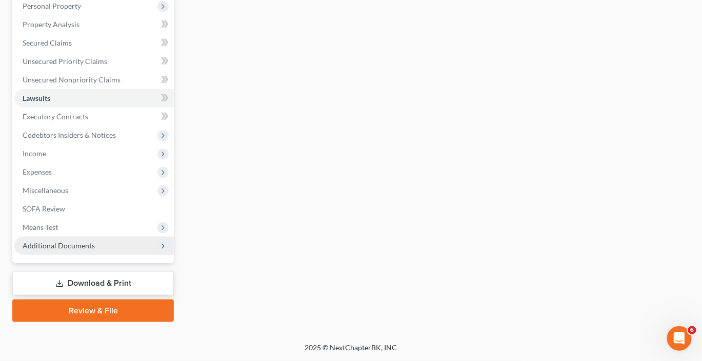
scroll to position [340, 0]
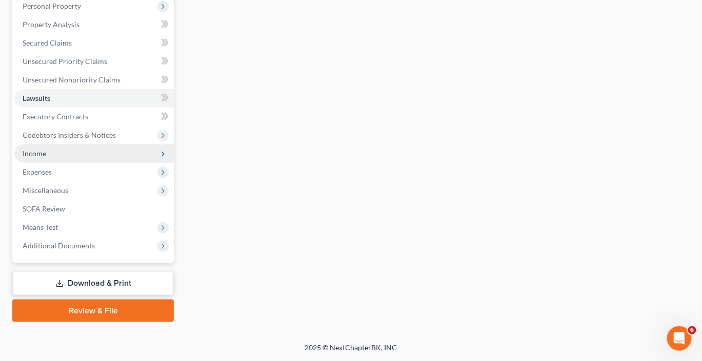
click at [46, 149] on span "Income" at bounding box center [35, 153] width 24 height 9
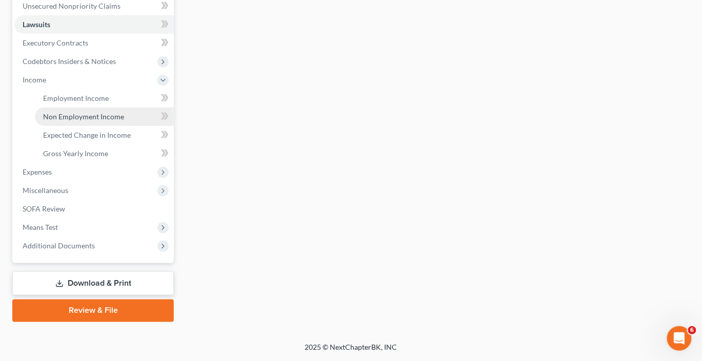
click at [89, 121] on span "Non Employment Income" at bounding box center [83, 116] width 81 height 9
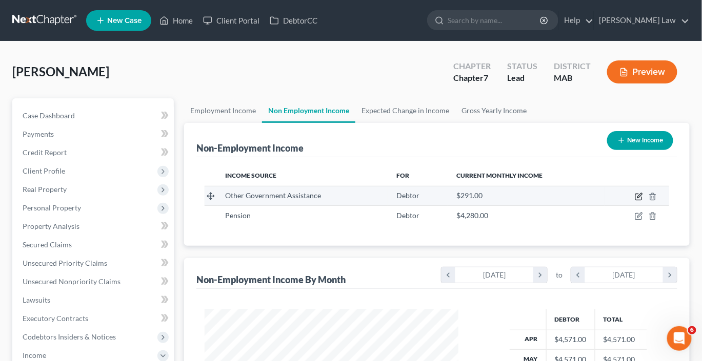
click at [635, 201] on icon "button" at bounding box center [639, 197] width 8 height 8
select select "5"
select select "0"
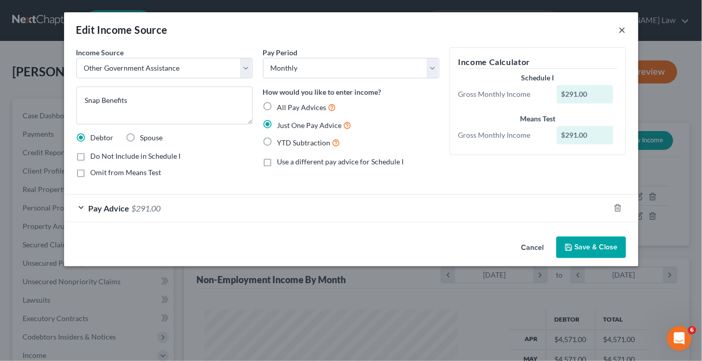
click at [626, 36] on button "×" at bounding box center [622, 30] width 7 height 12
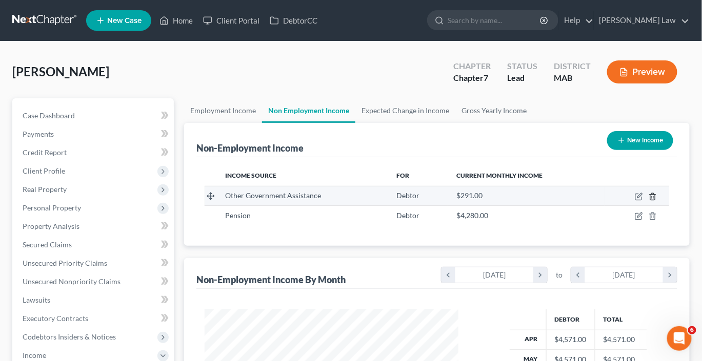
click at [648, 201] on icon "button" at bounding box center [652, 197] width 8 height 8
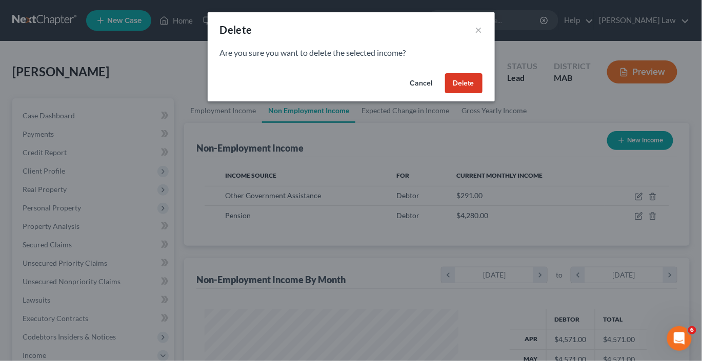
click at [482, 94] on button "Delete" at bounding box center [463, 83] width 37 height 21
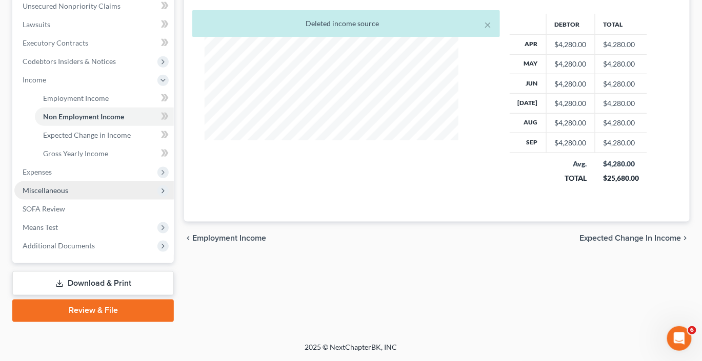
scroll to position [299, 0]
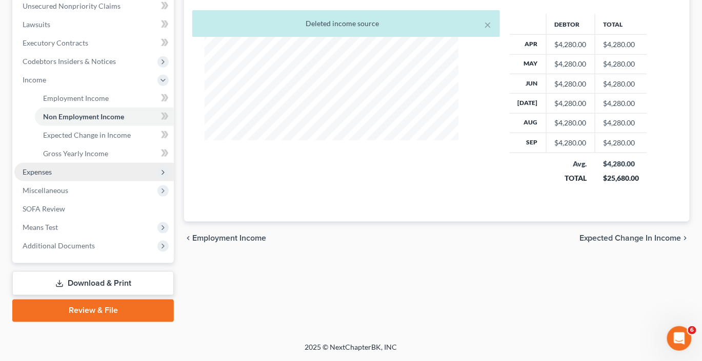
click at [42, 181] on span "Expenses" at bounding box center [93, 172] width 159 height 18
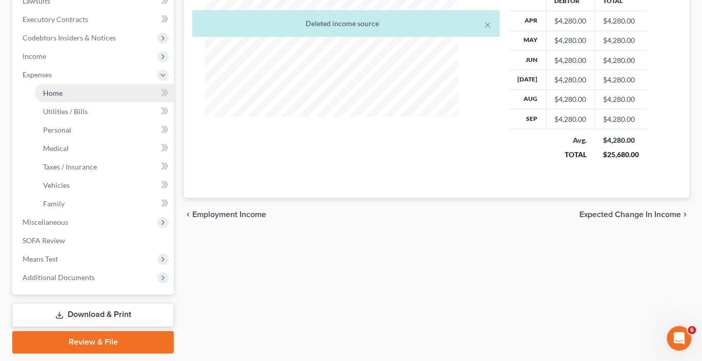
click at [63, 97] on span "Home" at bounding box center [52, 93] width 19 height 9
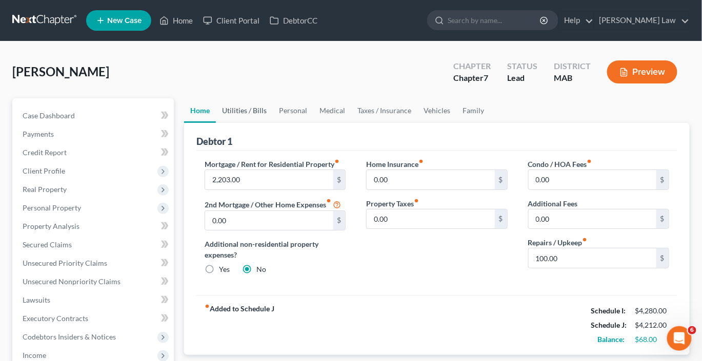
click at [261, 123] on link "Utilities / Bills" at bounding box center [244, 110] width 57 height 25
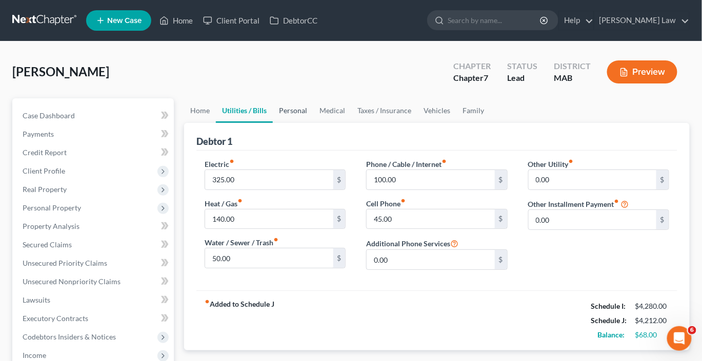
click at [313, 123] on link "Personal" at bounding box center [293, 110] width 40 height 25
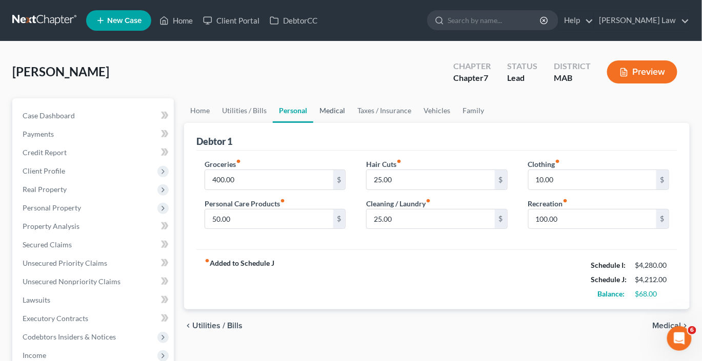
click at [351, 123] on link "Medical" at bounding box center [332, 110] width 38 height 25
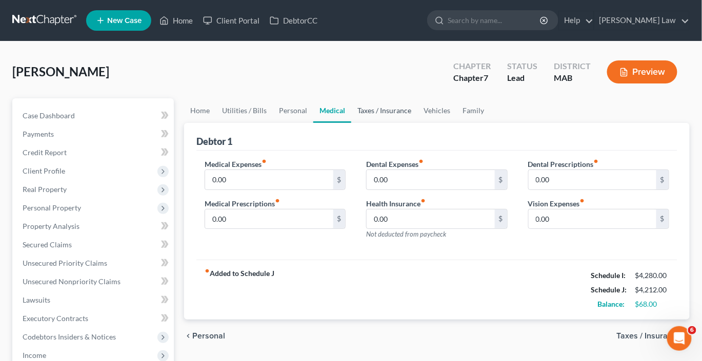
click at [417, 123] on link "Taxes / Insurance" at bounding box center [384, 110] width 66 height 25
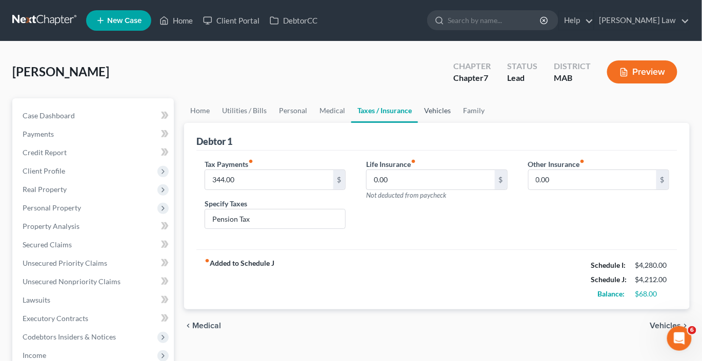
click at [457, 123] on link "Vehicles" at bounding box center [437, 110] width 39 height 25
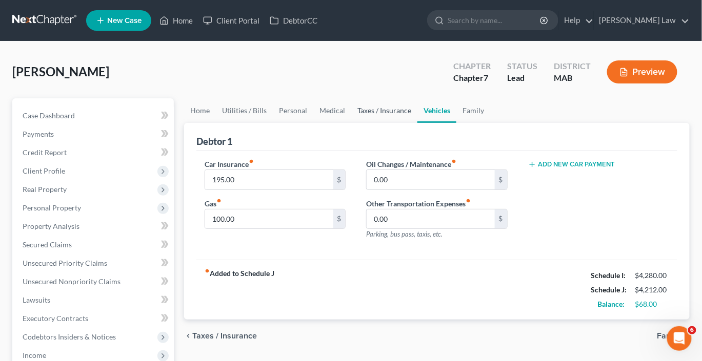
click at [417, 123] on link "Taxes / Insurance" at bounding box center [384, 110] width 66 height 25
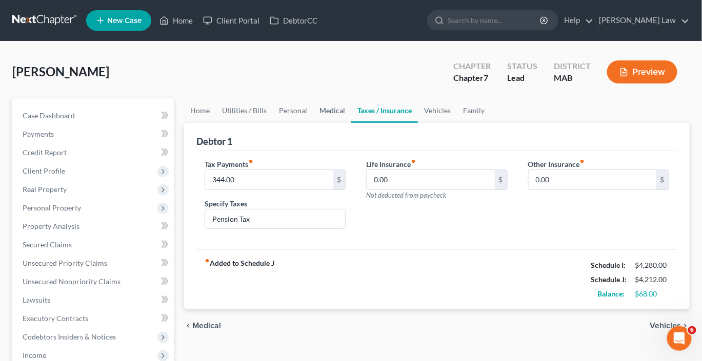
click at [351, 123] on link "Medical" at bounding box center [332, 110] width 38 height 25
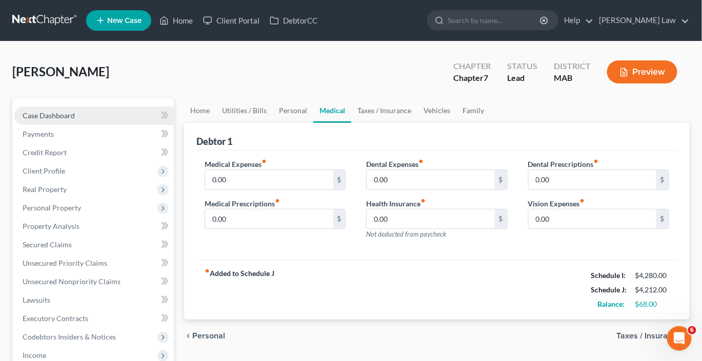
click at [67, 120] on span "Case Dashboard" at bounding box center [49, 115] width 52 height 9
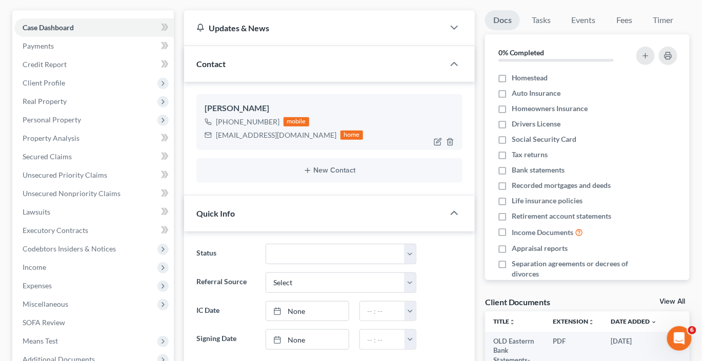
scroll to position [89, 0]
